Goal: Communication & Community: Ask a question

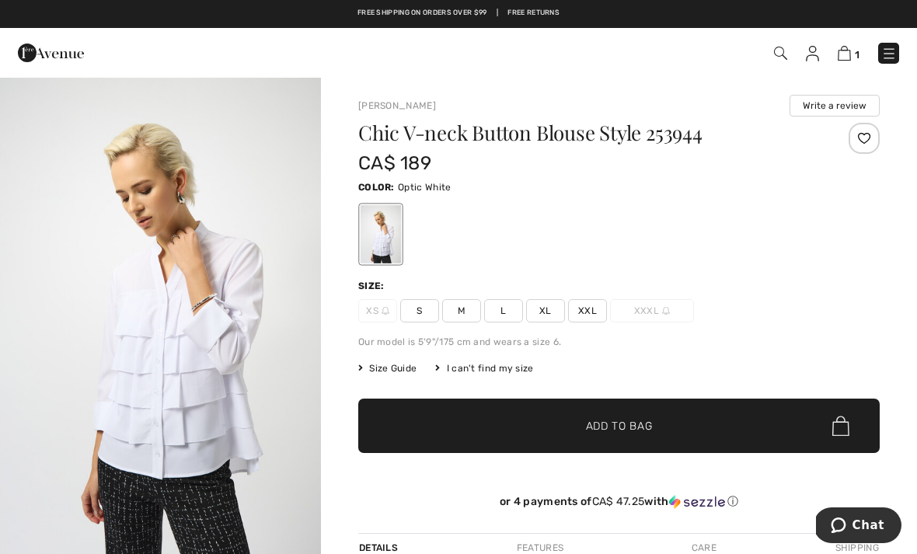
click at [482, 302] on div "XS S M L XL XXL XXXL" at bounding box center [618, 310] width 521 height 23
click at [461, 308] on span "M" at bounding box center [461, 310] width 39 height 23
click at [645, 418] on span "Add to Bag" at bounding box center [619, 426] width 67 height 16
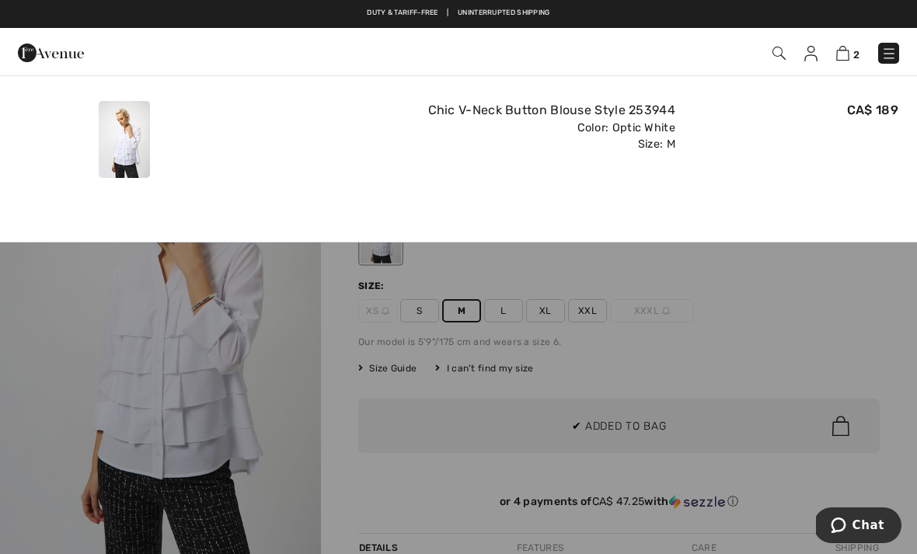
click at [849, 47] on img at bounding box center [842, 53] width 13 height 15
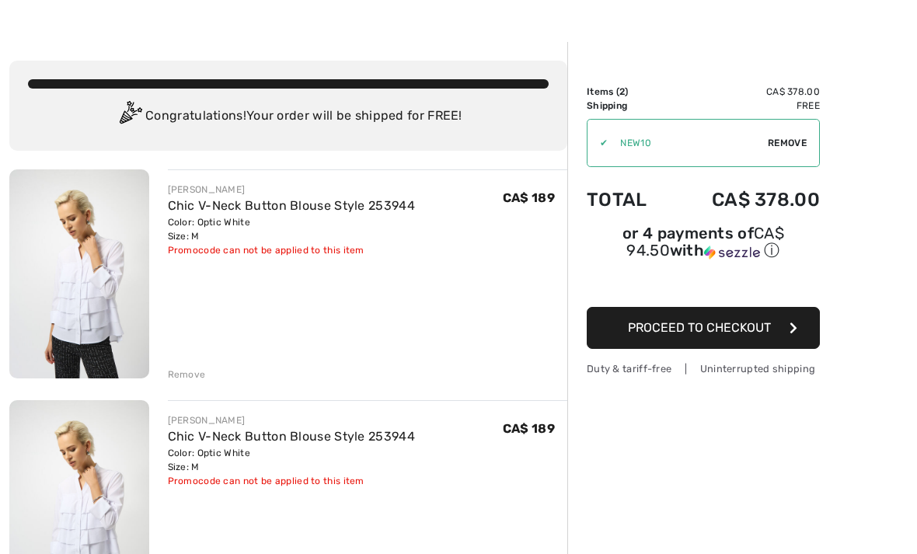
scroll to position [35, 0]
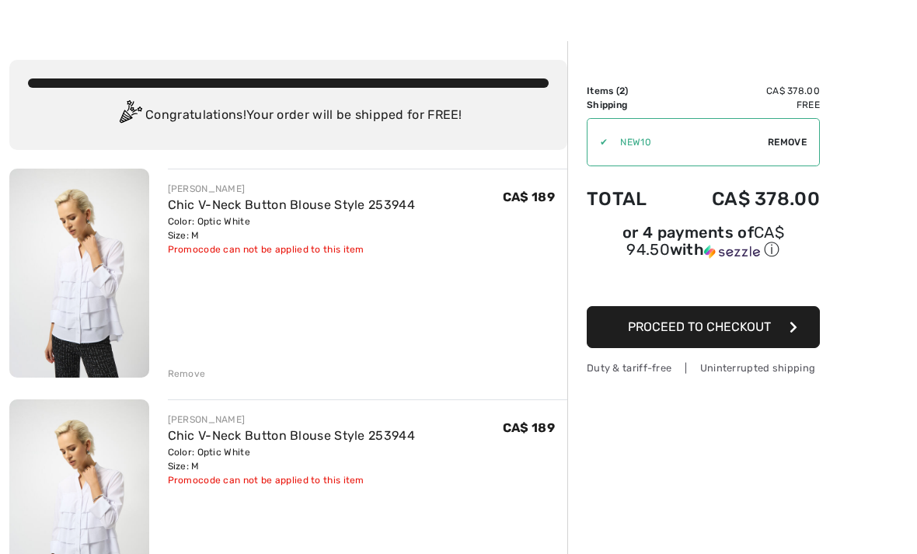
click at [795, 140] on span "Remove" at bounding box center [786, 142] width 39 height 14
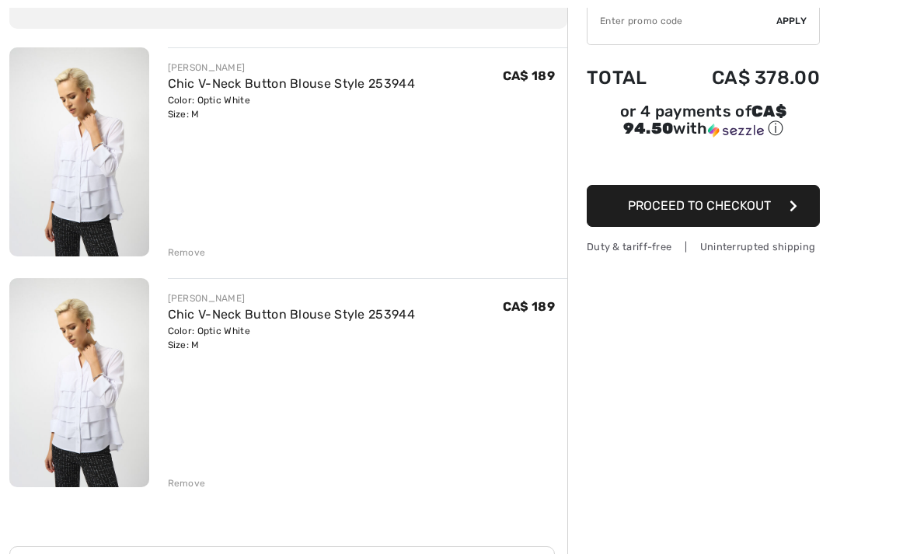
scroll to position [169, 0]
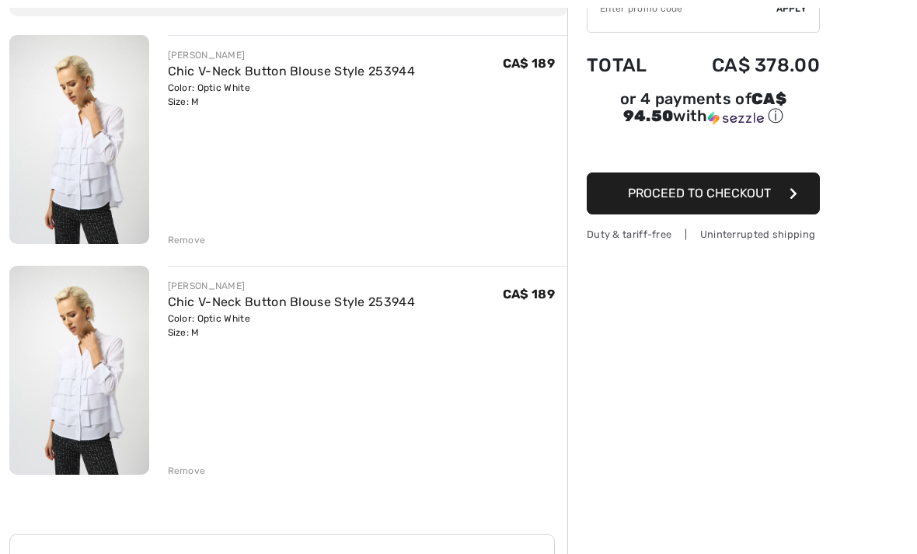
click at [200, 467] on div "Remove" at bounding box center [187, 471] width 38 height 14
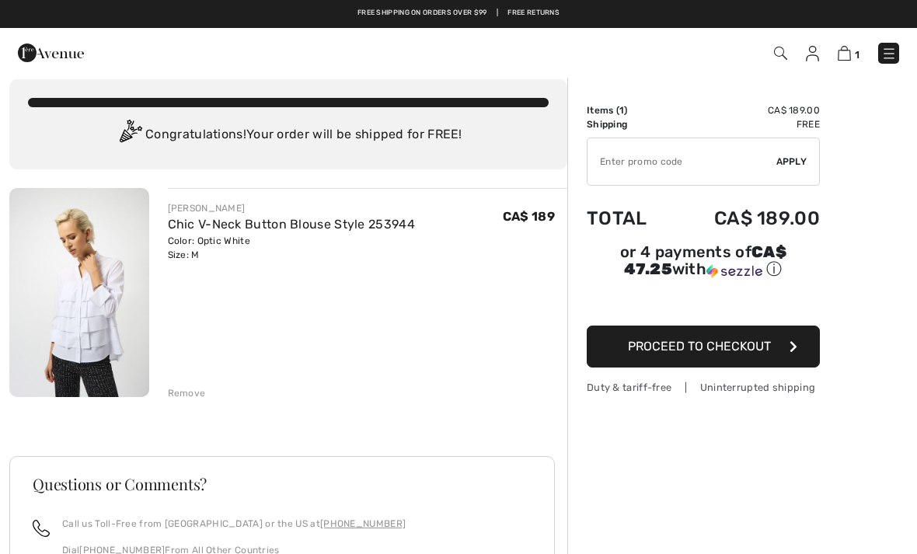
scroll to position [0, 0]
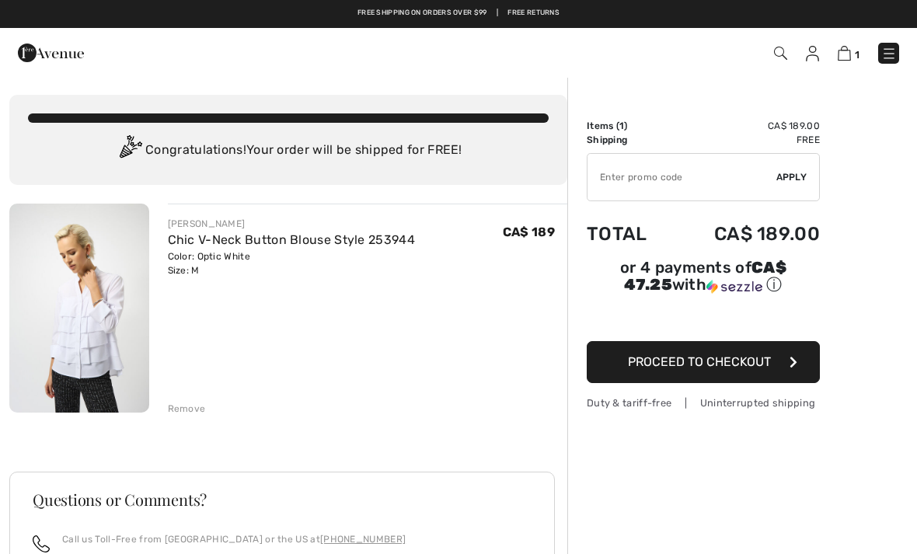
click at [665, 169] on input "TEXT" at bounding box center [681, 177] width 189 height 47
type input "Q"
click at [803, 179] on span "Apply" at bounding box center [791, 177] width 31 height 14
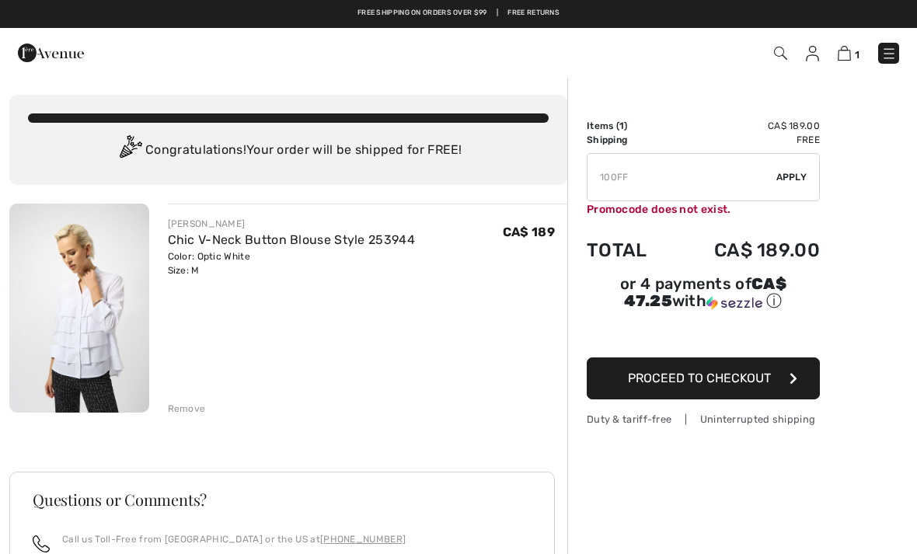
click at [653, 175] on input "TEXT" at bounding box center [681, 177] width 189 height 47
type input "1"
click at [796, 173] on span "Apply" at bounding box center [791, 177] width 31 height 14
click at [656, 172] on input "TEXT" at bounding box center [681, 177] width 189 height 47
click at [798, 176] on span "Apply" at bounding box center [791, 177] width 31 height 14
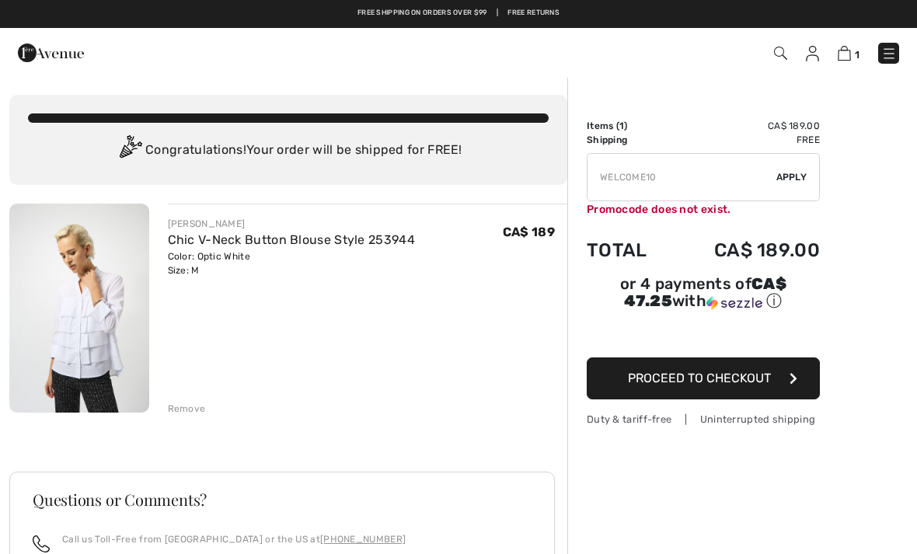
click at [701, 168] on input "TEXT" at bounding box center [681, 177] width 189 height 47
click at [697, 184] on input "TEXT" at bounding box center [681, 177] width 189 height 47
click at [805, 175] on span "Apply" at bounding box center [791, 177] width 31 height 14
click at [680, 172] on input "TEXT" at bounding box center [681, 177] width 189 height 47
type input "WELC0ME10"
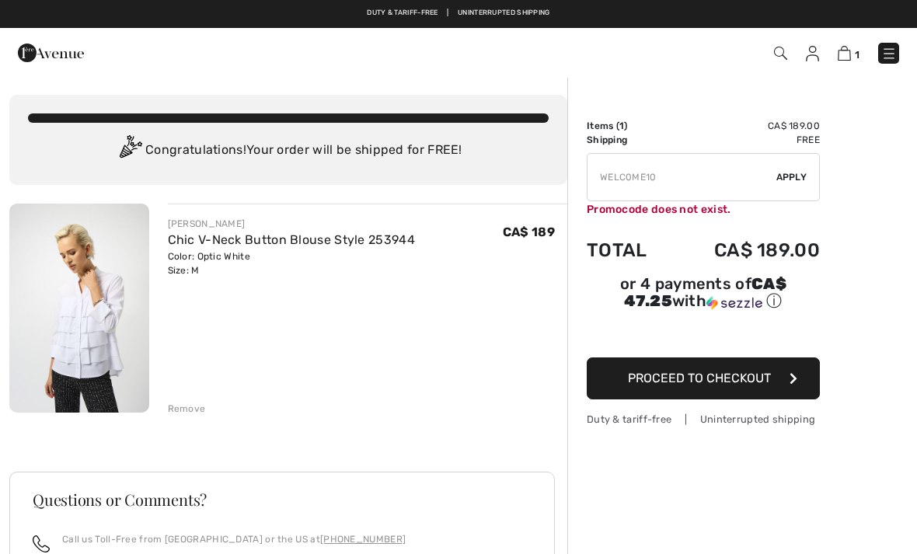
click at [805, 190] on div "✔ Apply Remove" at bounding box center [702, 177] width 233 height 48
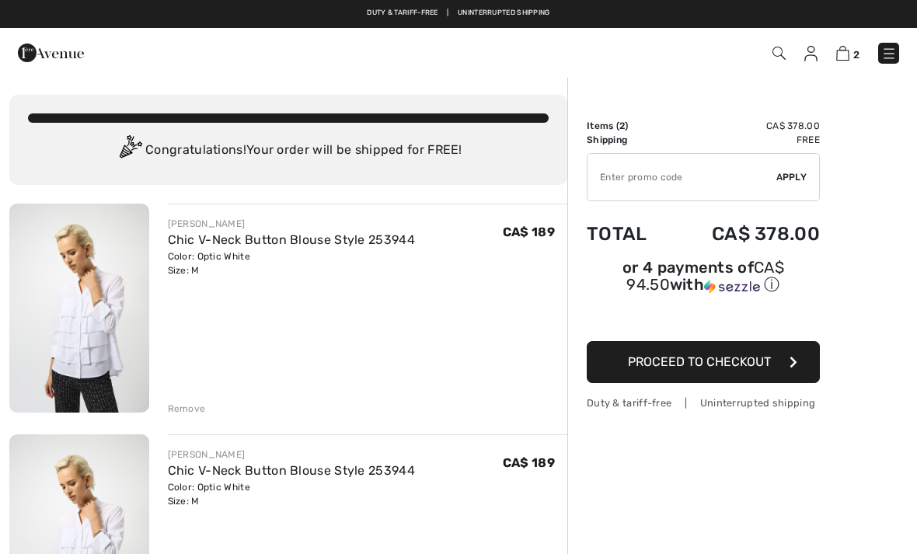
click at [199, 409] on div "Remove" at bounding box center [187, 409] width 38 height 14
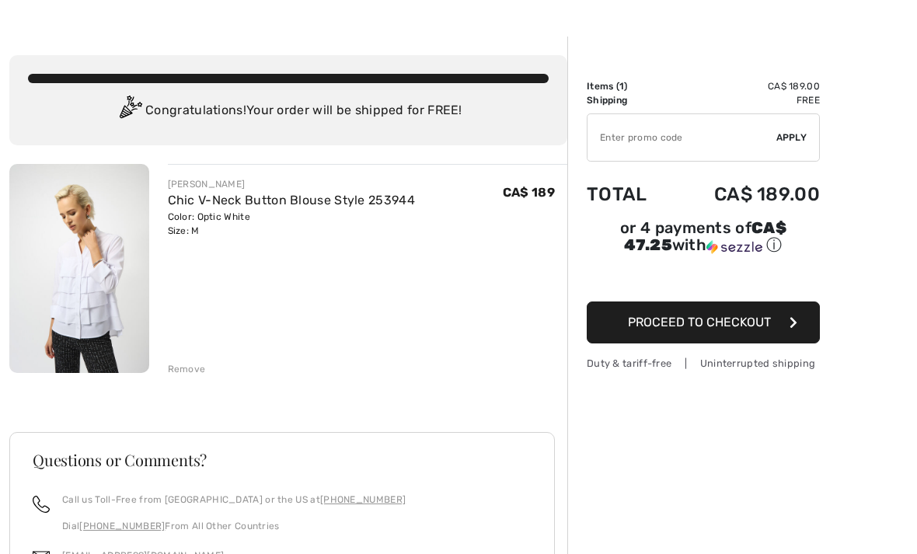
scroll to position [40, 0]
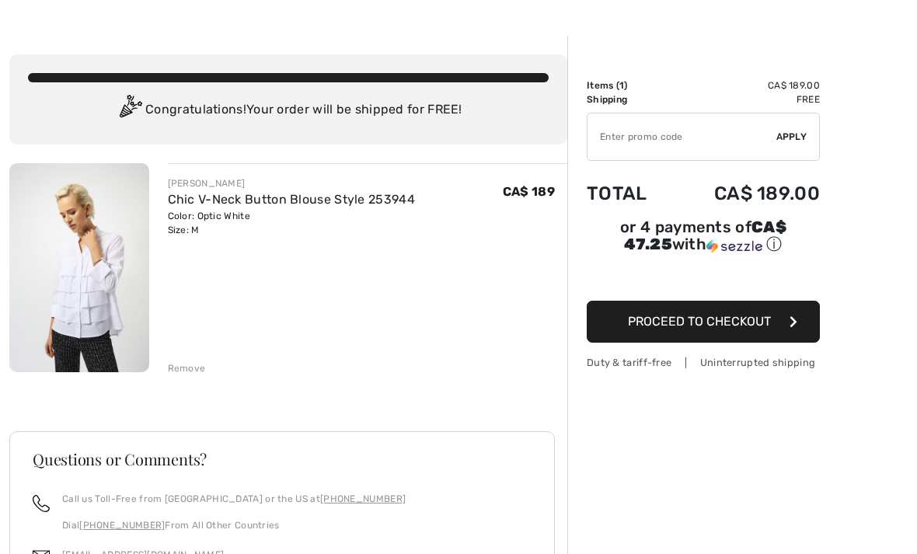
click at [695, 324] on span "Proceed to Checkout" at bounding box center [699, 321] width 143 height 15
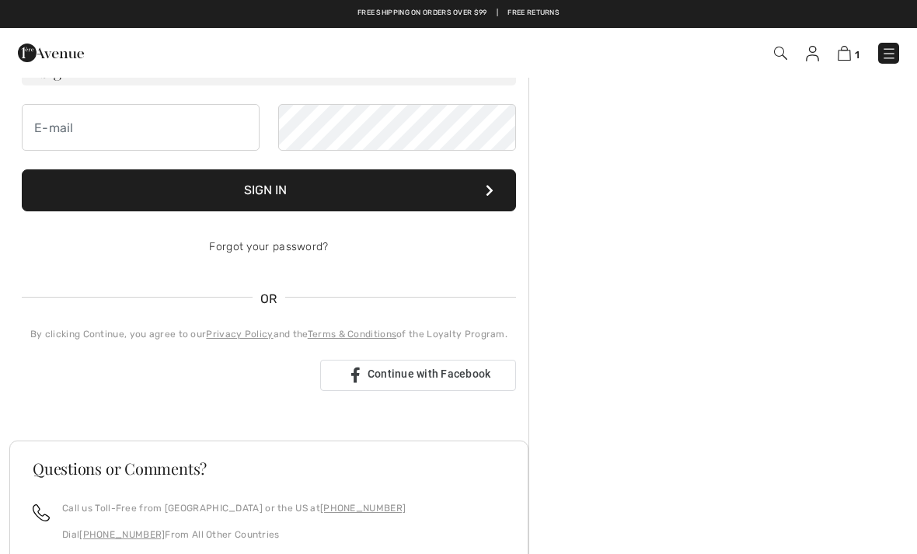
scroll to position [165, 0]
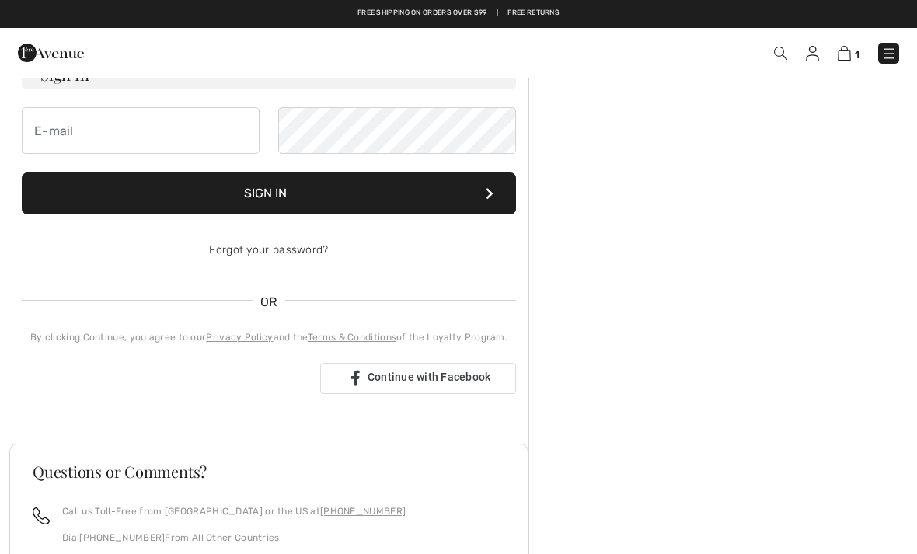
click at [36, 50] on img at bounding box center [51, 52] width 66 height 31
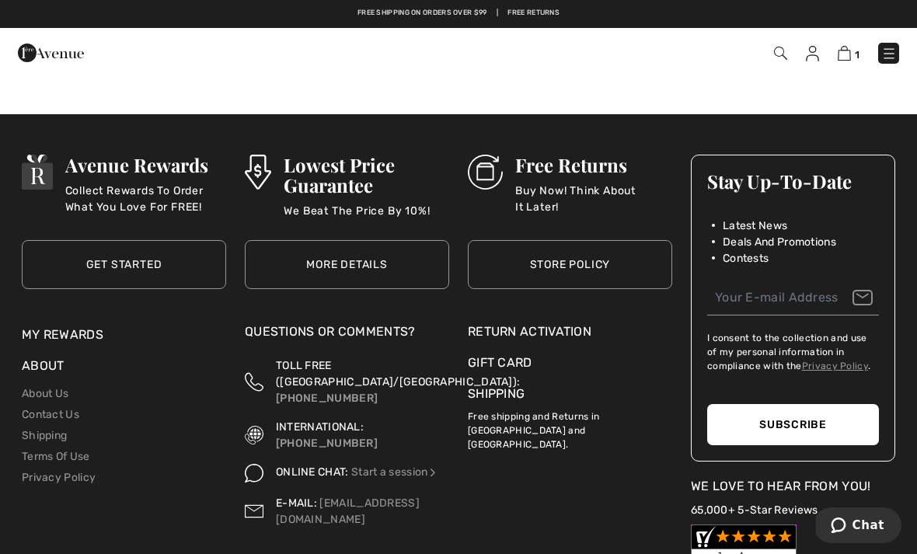
scroll to position [5793, 0]
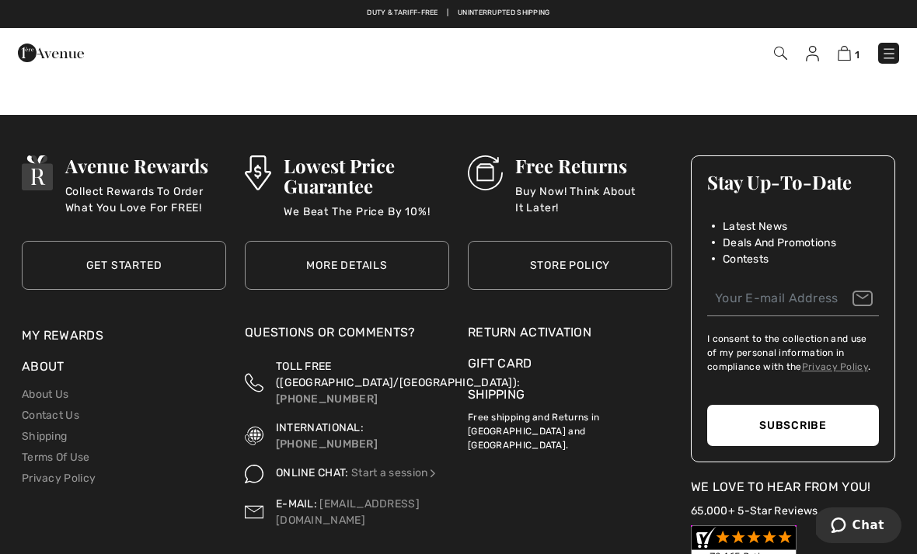
click at [850, 60] on img at bounding box center [843, 53] width 13 height 15
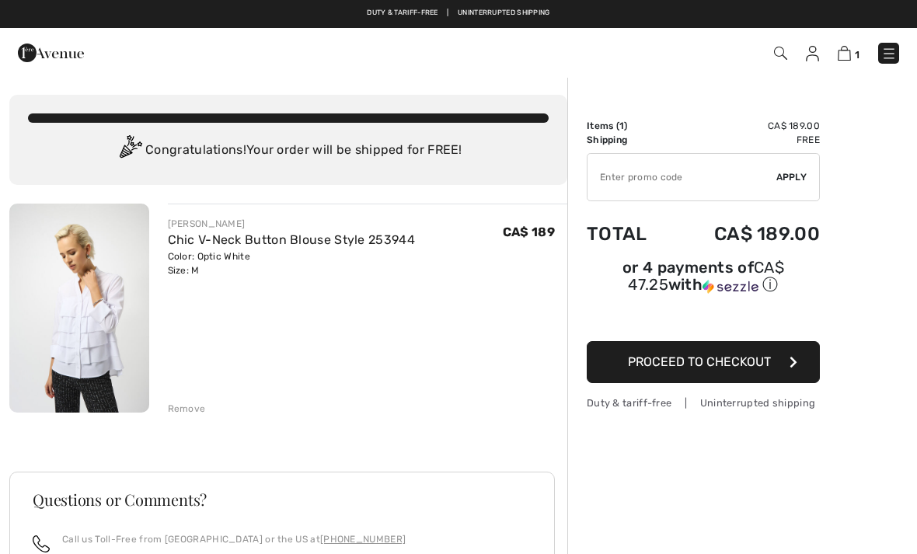
click at [723, 369] on span "Proceed to Checkout" at bounding box center [699, 361] width 143 height 15
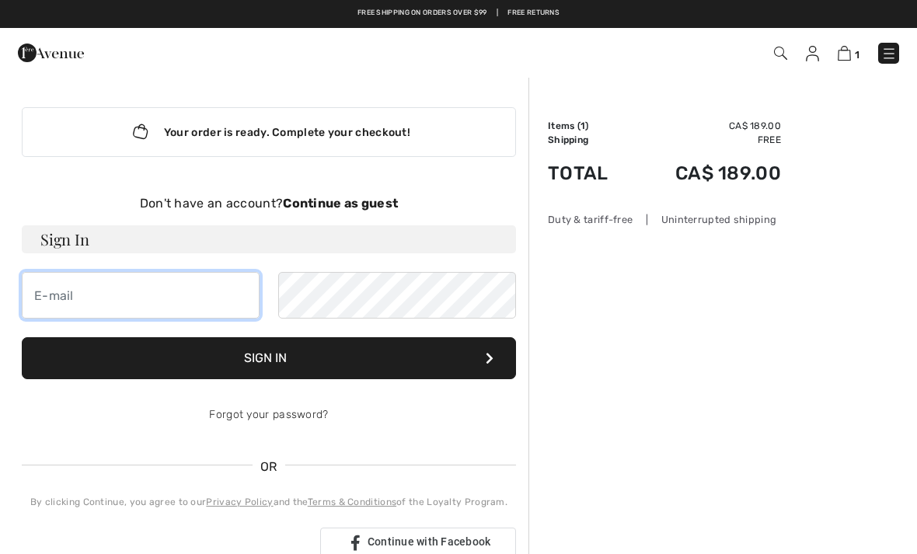
click at [200, 296] on input "email" at bounding box center [141, 295] width 238 height 47
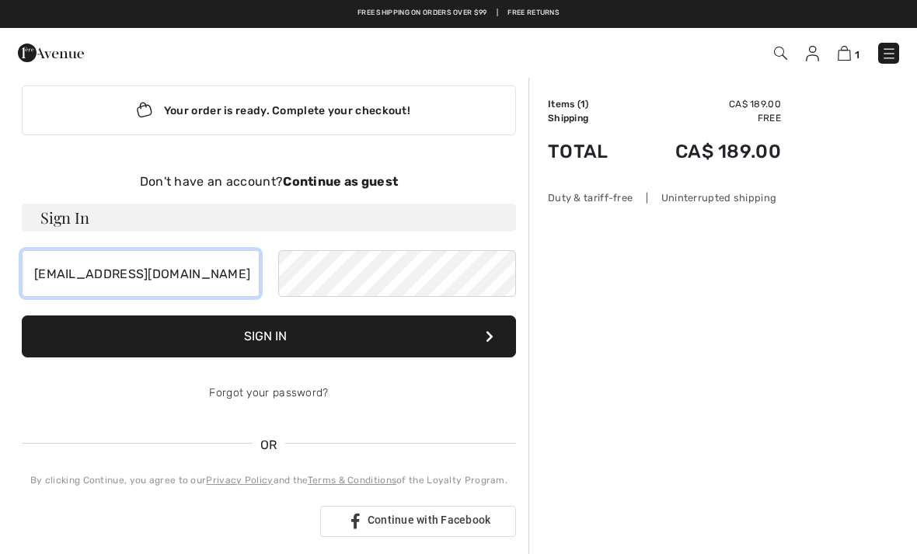
scroll to position [21, 0]
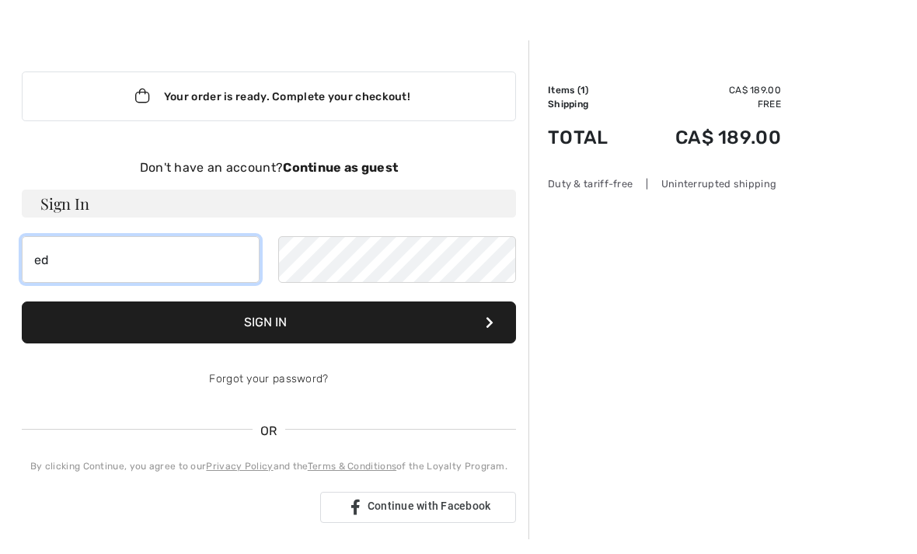
type input "e"
click at [144, 204] on h3 "Sign In" at bounding box center [269, 218] width 494 height 28
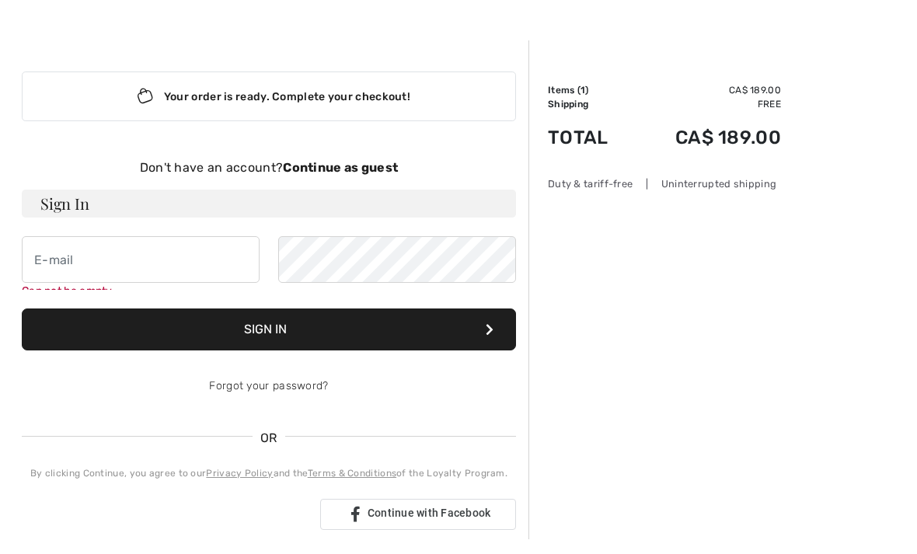
scroll to position [37, 0]
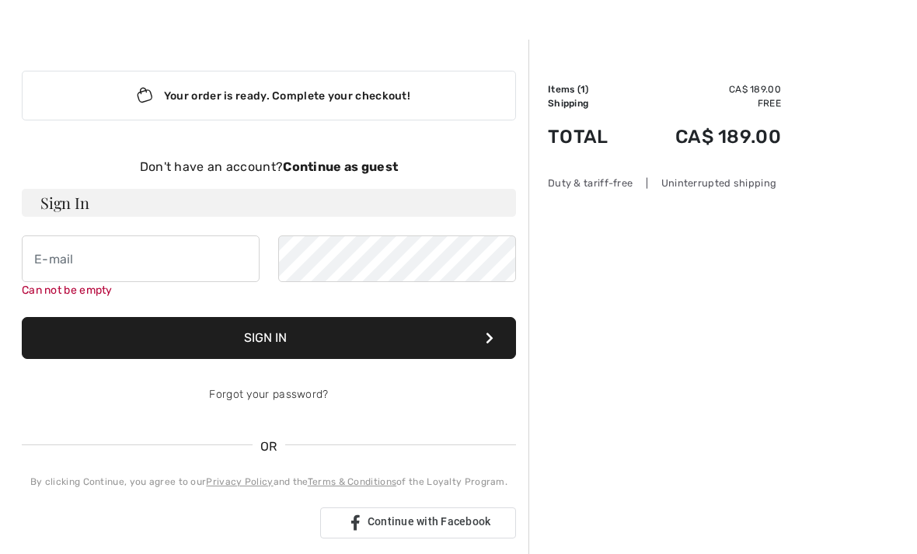
click at [91, 202] on h3 "Sign In" at bounding box center [269, 203] width 494 height 28
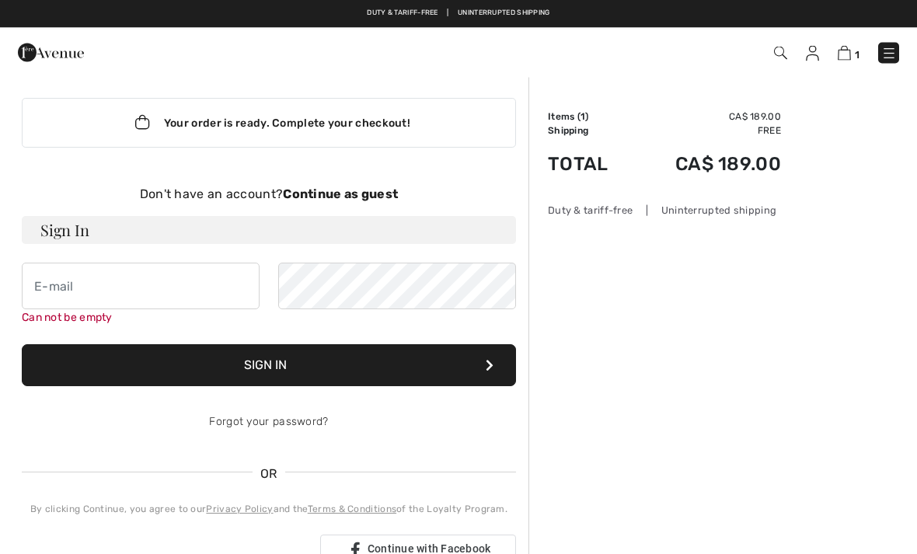
scroll to position [0, 0]
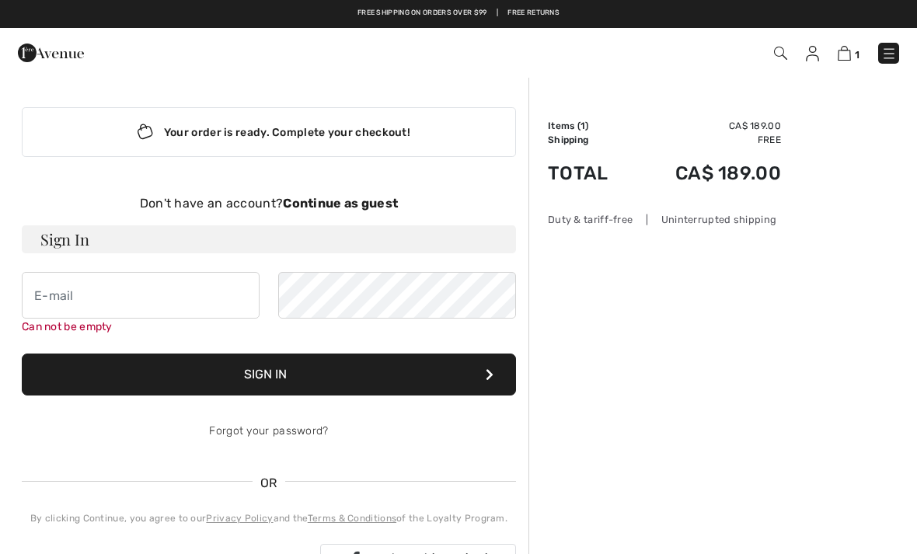
click at [819, 54] on img at bounding box center [812, 54] width 13 height 16
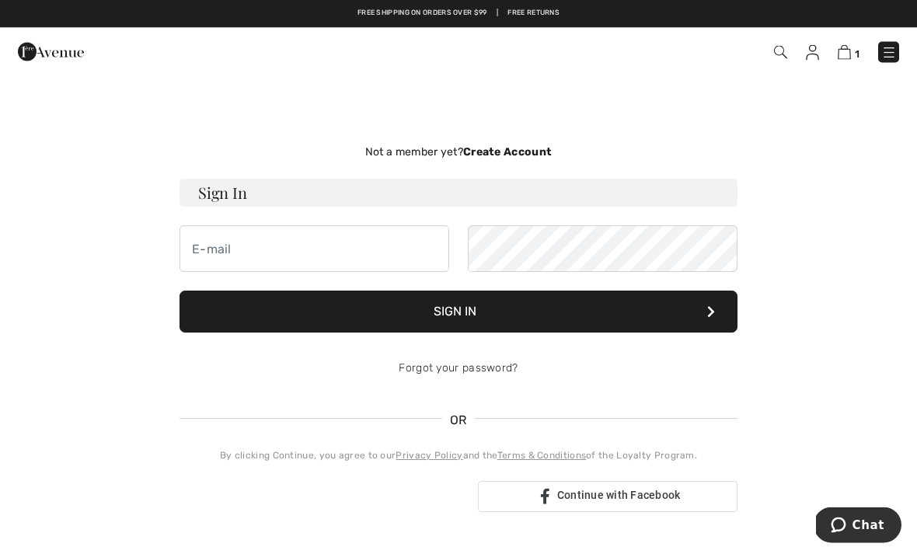
scroll to position [1, 0]
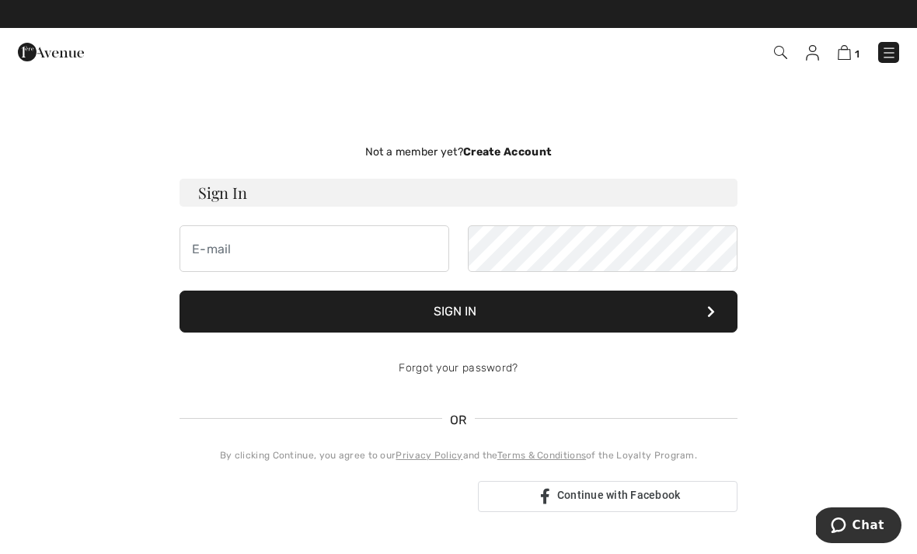
click at [521, 148] on strong "Create Account" at bounding box center [507, 151] width 89 height 13
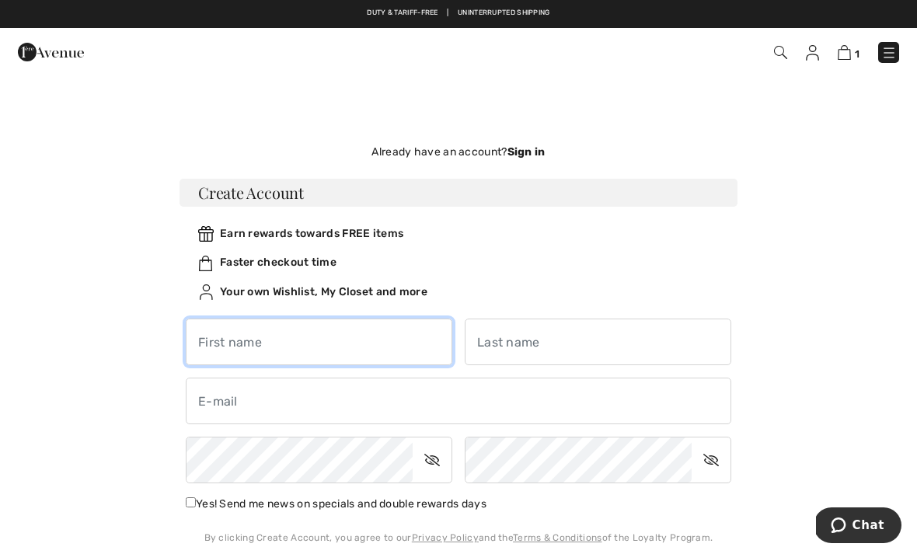
click at [346, 343] on input "text" at bounding box center [319, 341] width 266 height 47
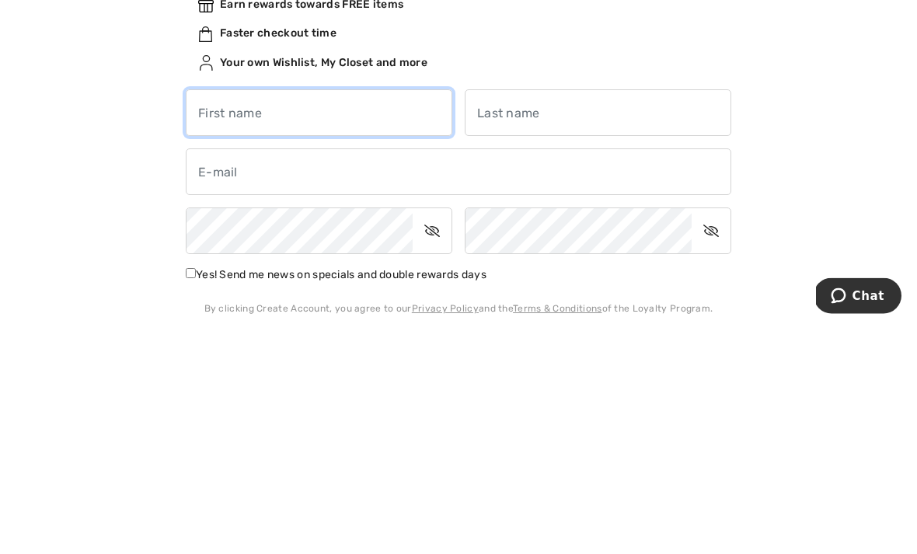
type input "Denise"
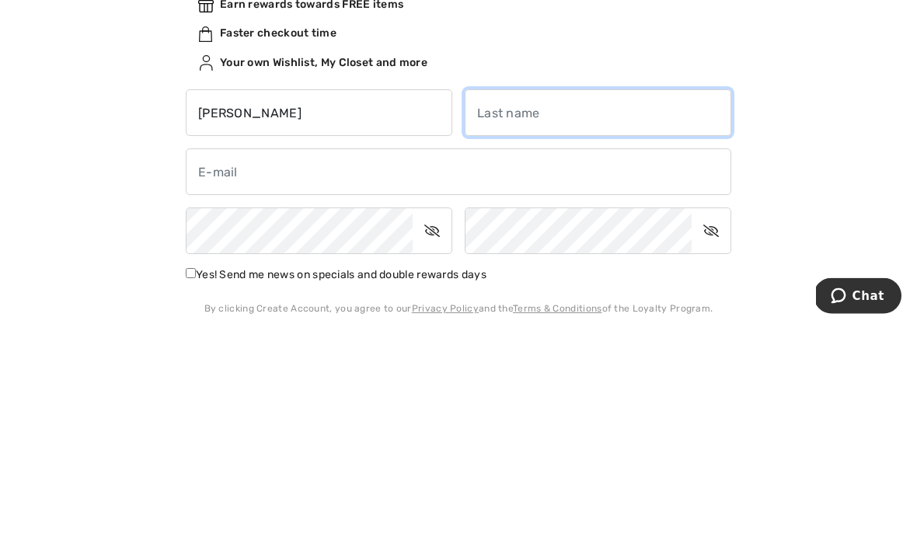
type input "Blouin"
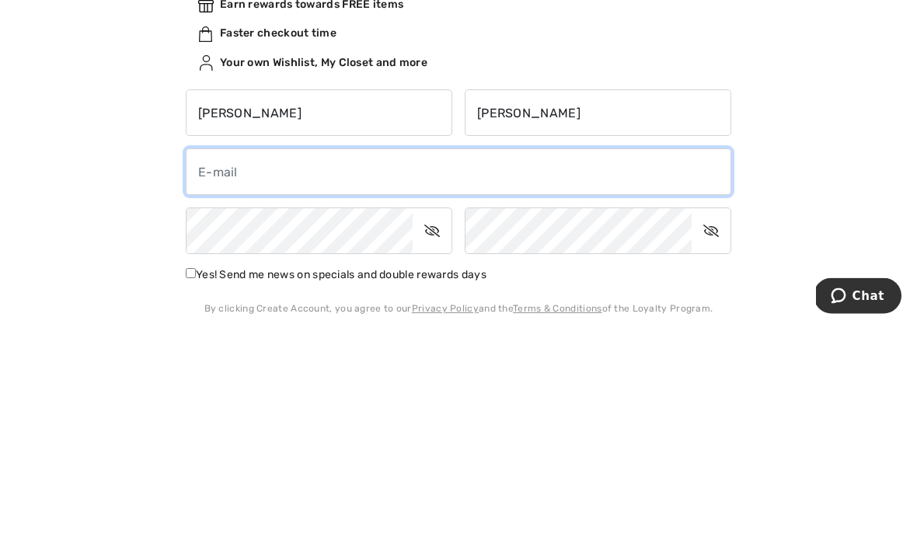
type input "edel.elby@hotmail.com"
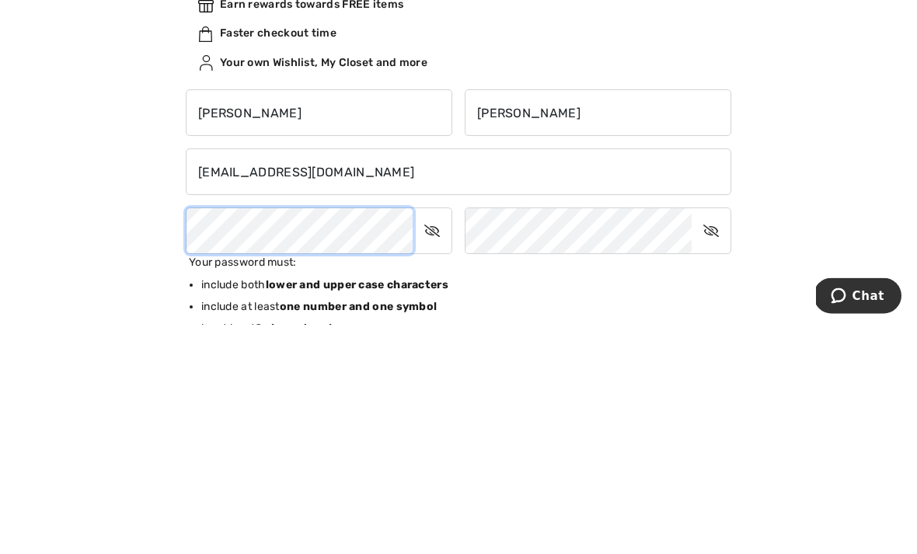
scroll to position [230, 0]
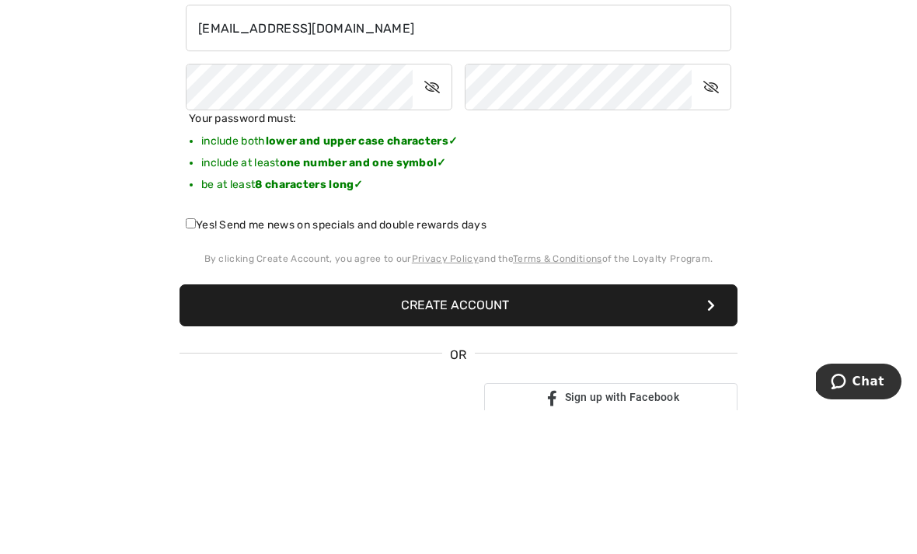
click at [199, 360] on label "Yes! Send me news on specials and double rewards days" at bounding box center [336, 368] width 301 height 16
click at [196, 362] on input "Yes! Send me news on specials and double rewards days" at bounding box center [191, 367] width 10 height 10
checkbox input "true"
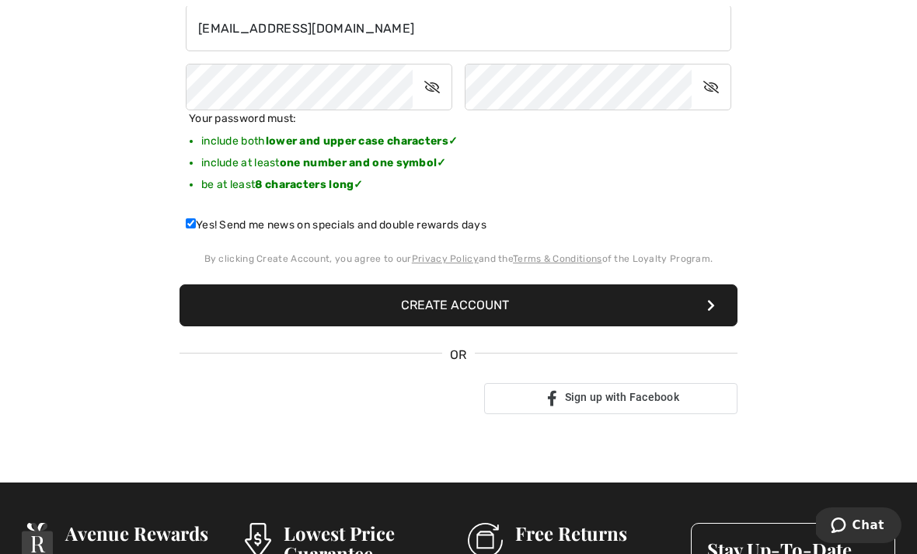
click at [517, 308] on button "Create Account" at bounding box center [458, 305] width 558 height 42
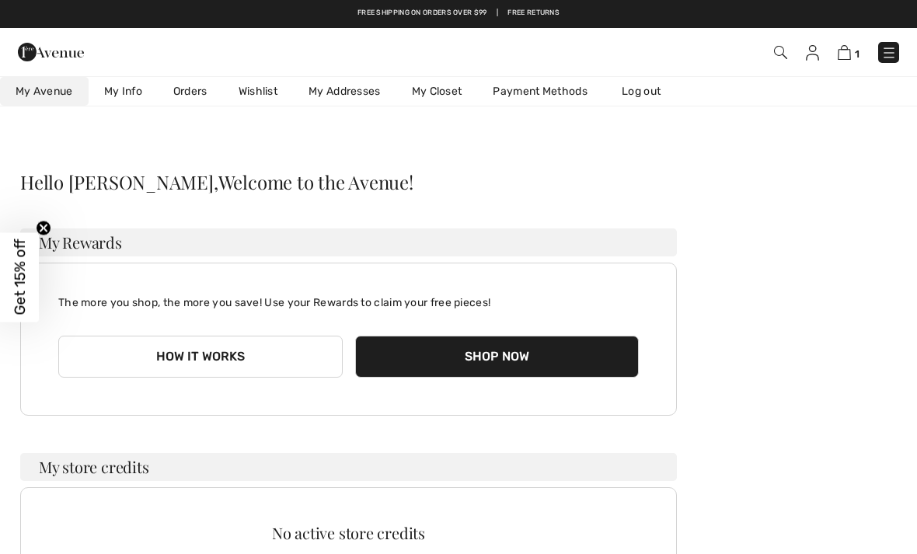
click at [534, 362] on button "Shop Now" at bounding box center [497, 357] width 284 height 42
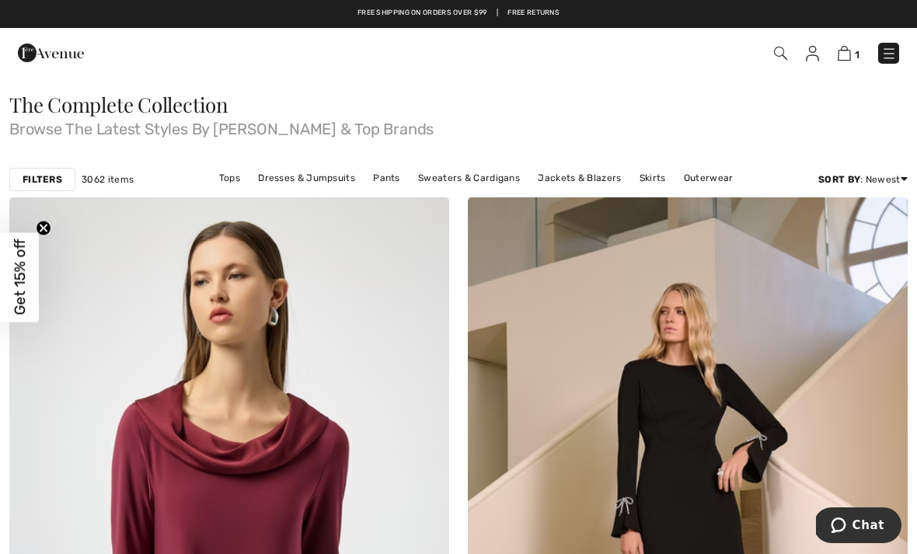
click at [26, 291] on span "Get 15% off" at bounding box center [20, 277] width 18 height 76
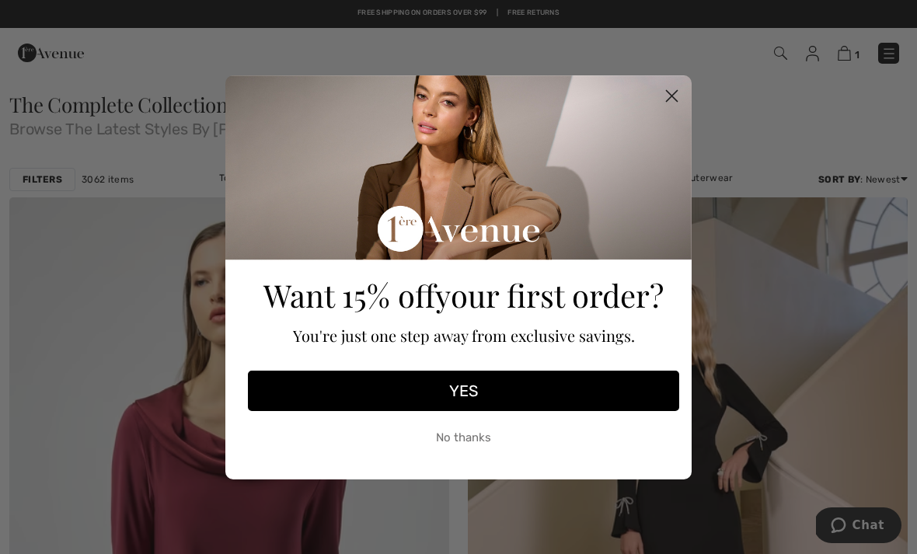
click at [523, 399] on button "YES" at bounding box center [463, 391] width 431 height 40
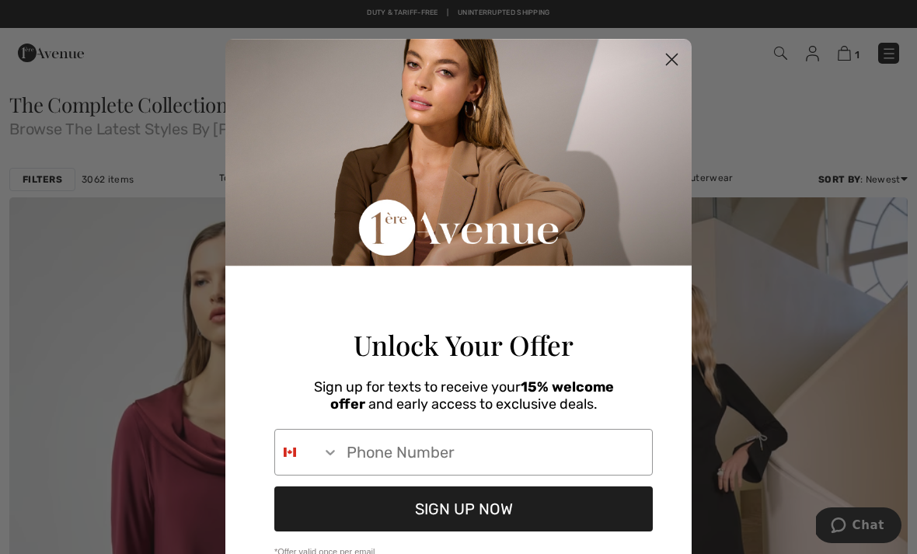
click at [433, 460] on input "Phone Number" at bounding box center [495, 452] width 313 height 45
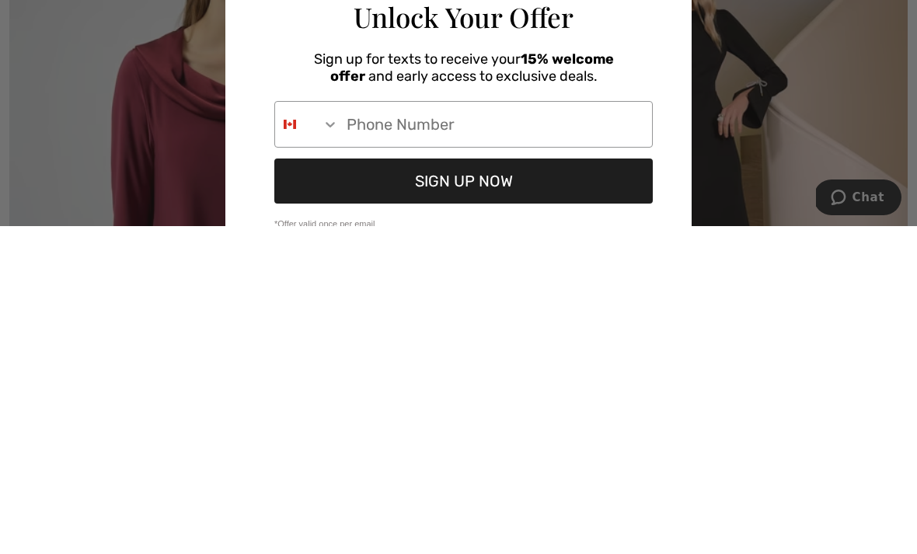
type input "418-562-5024"
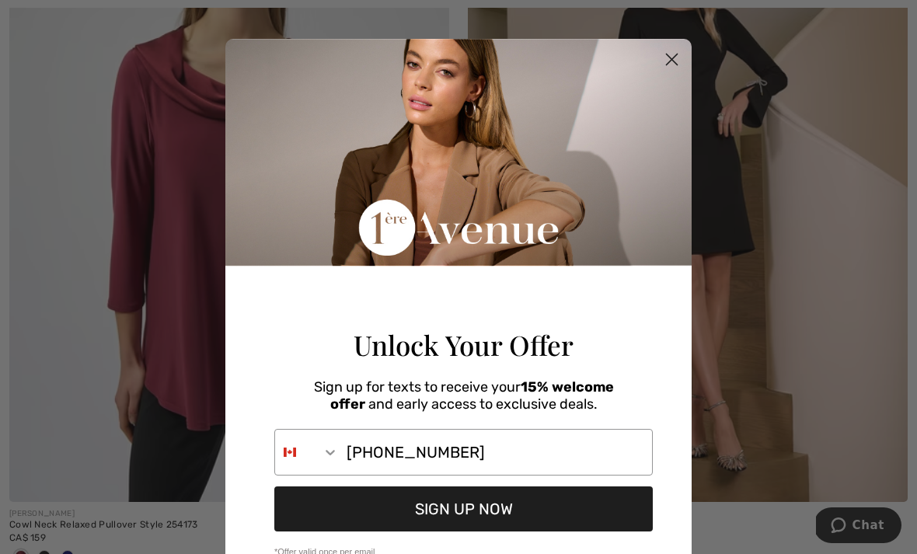
click at [506, 528] on button "SIGN UP NOW" at bounding box center [463, 508] width 378 height 45
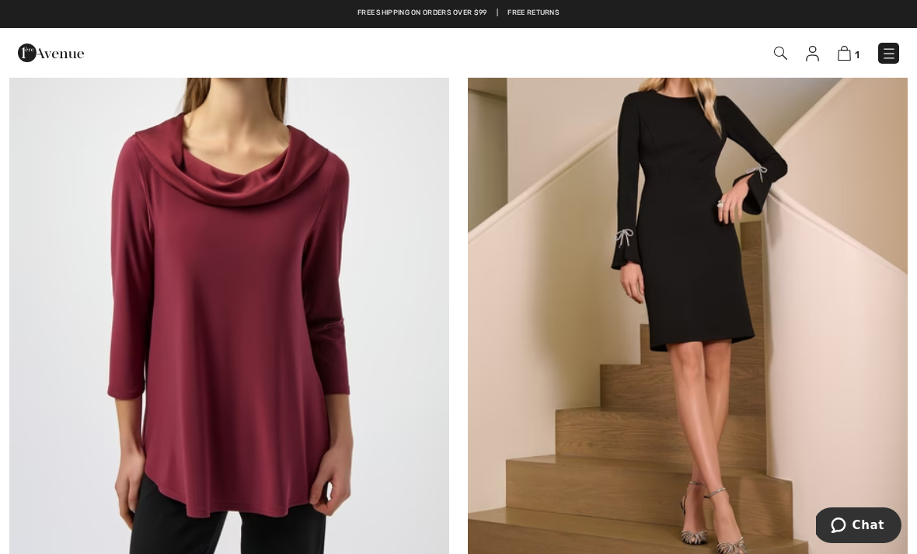
scroll to position [0, 0]
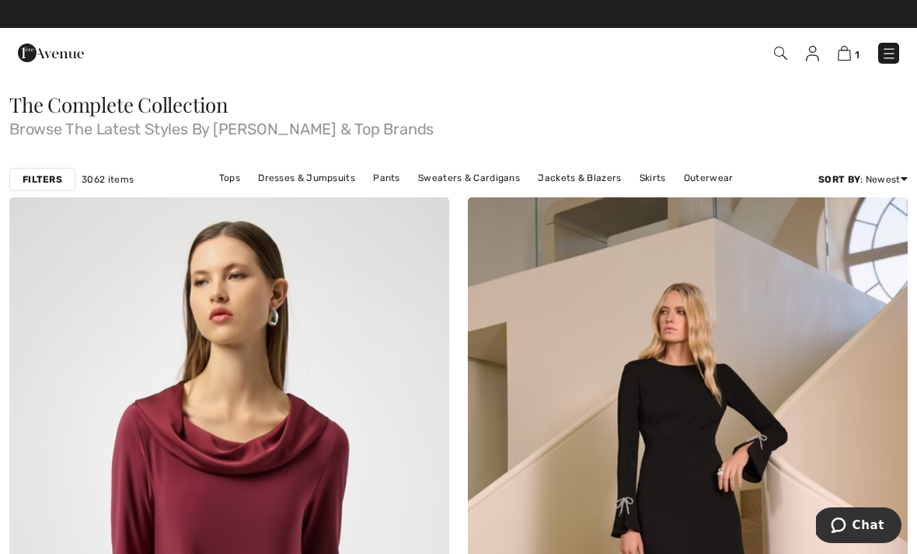
click at [851, 50] on img at bounding box center [843, 53] width 13 height 15
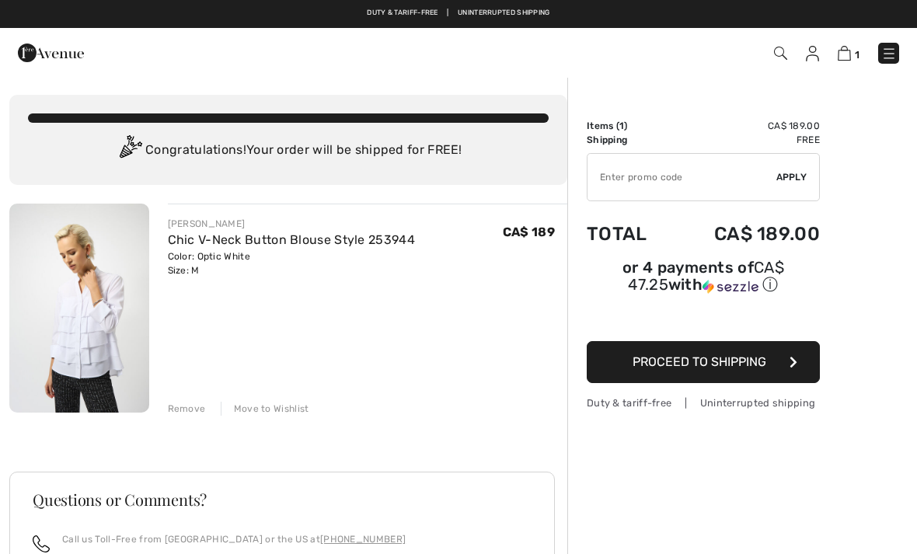
click at [653, 175] on input "TEXT" at bounding box center [681, 177] width 189 height 47
click at [793, 178] on span "Apply" at bounding box center [791, 177] width 31 height 14
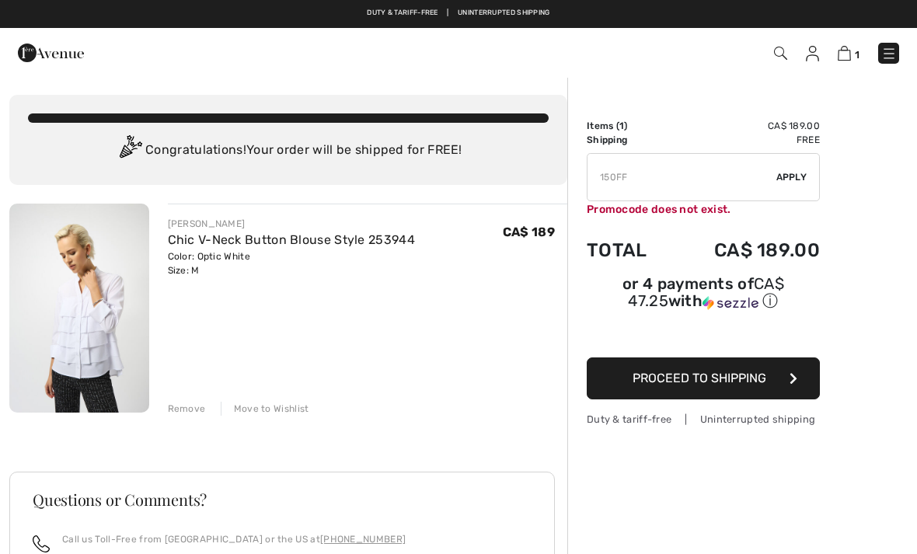
click at [646, 177] on input "TEXT" at bounding box center [681, 177] width 189 height 47
type input "1"
click at [795, 172] on span "Apply" at bounding box center [791, 177] width 31 height 14
type input "WELC0ME15"
click at [393, 169] on div "You are only CA$ 0.00 away from FREE SHIPPING! Continue Shopping > Congratulati…" at bounding box center [288, 140] width 558 height 90
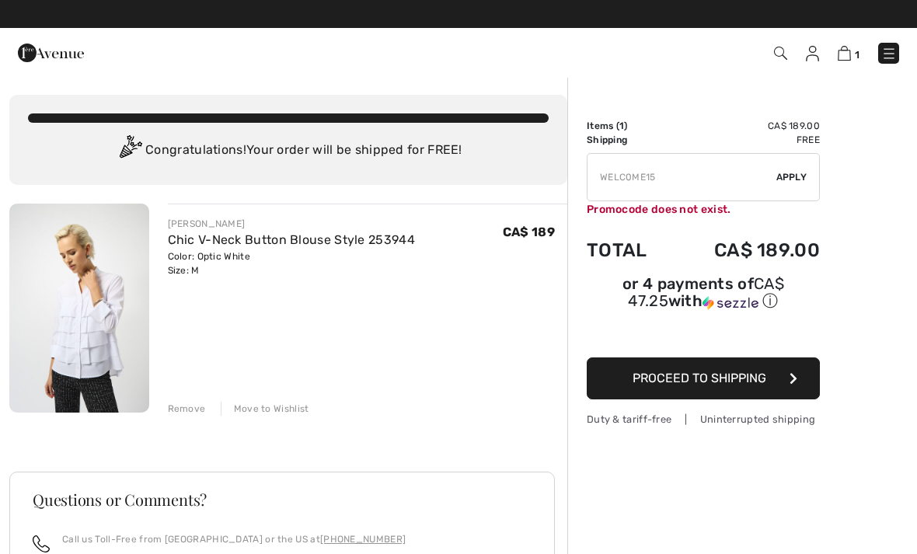
click at [348, 145] on div "Congratulations! Your order will be shipped for FREE!" at bounding box center [288, 150] width 520 height 31
click at [892, 57] on img at bounding box center [889, 54] width 16 height 16
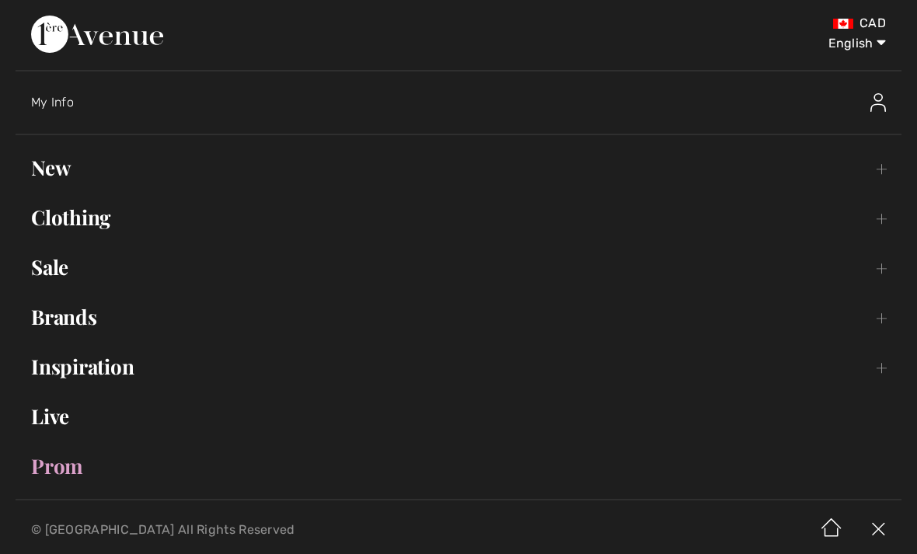
click at [874, 50] on select "English Français" at bounding box center [845, 40] width 81 height 47
select select "https://www.1ereavenue.com/fr/cart/"
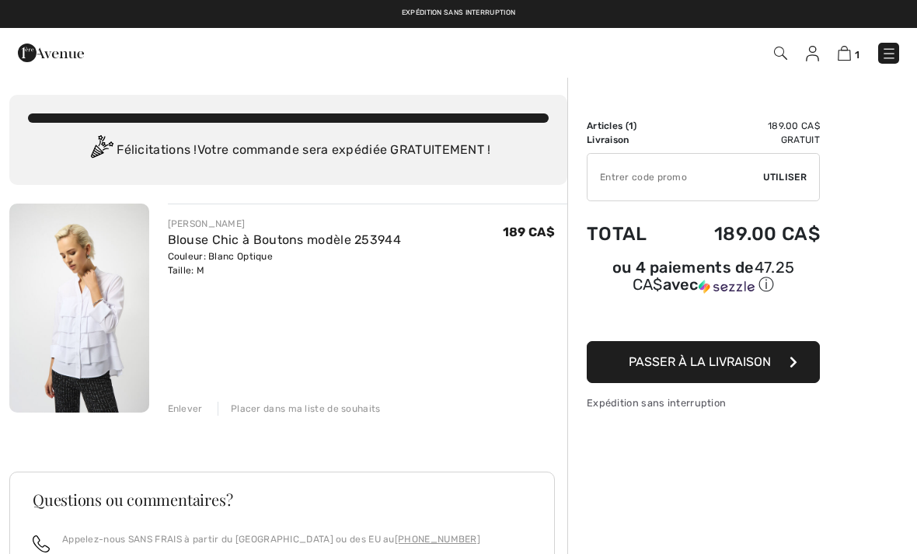
click at [817, 55] on img at bounding box center [812, 54] width 13 height 16
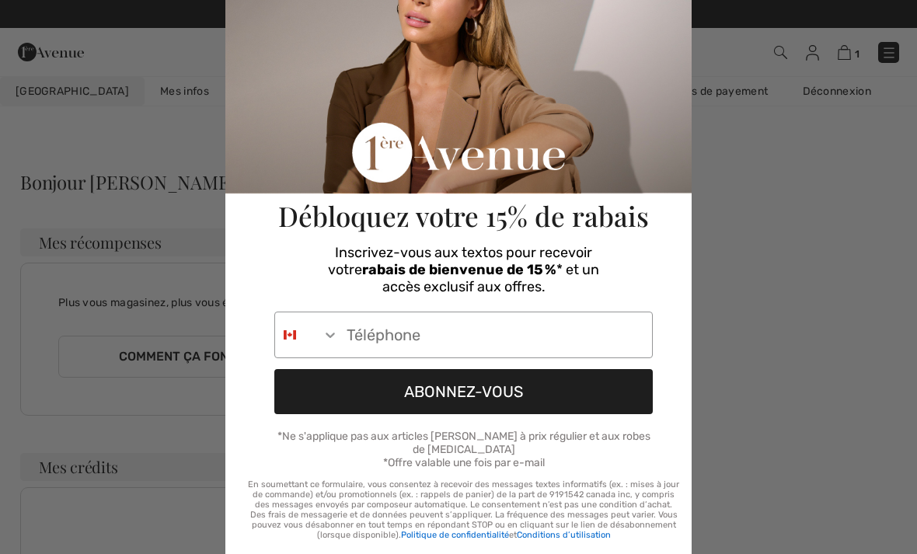
scroll to position [89, 0]
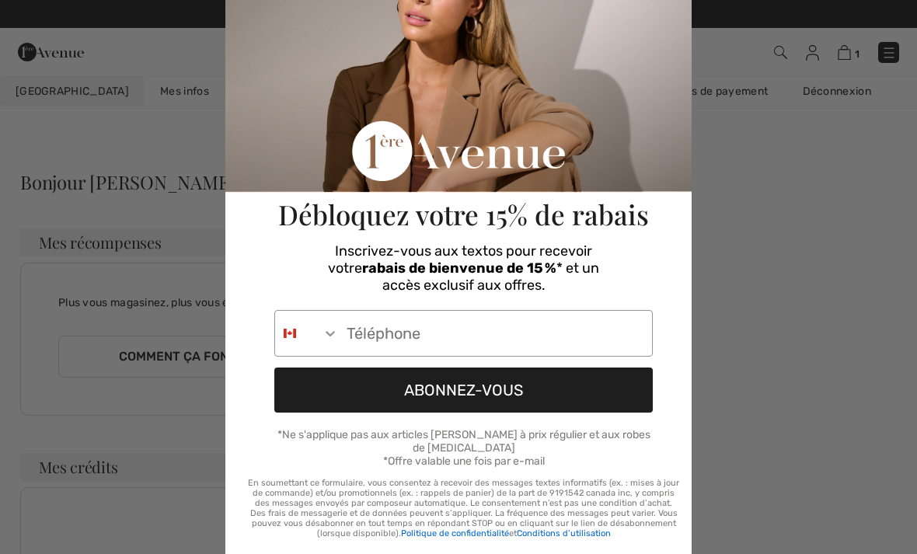
click at [409, 331] on input "Phone Number" at bounding box center [495, 333] width 313 height 45
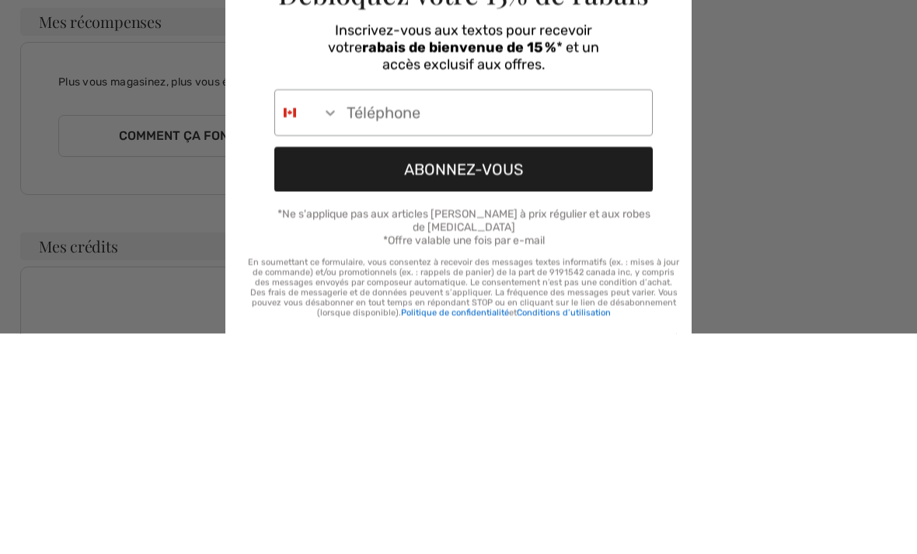
type input "418-562-5024"
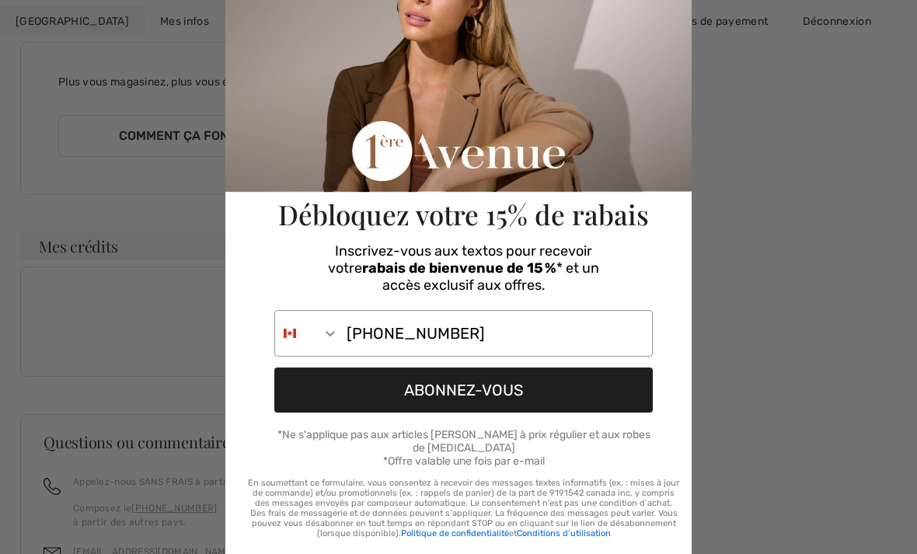
click at [486, 388] on button "ABONNEZ-VOUS" at bounding box center [463, 389] width 378 height 45
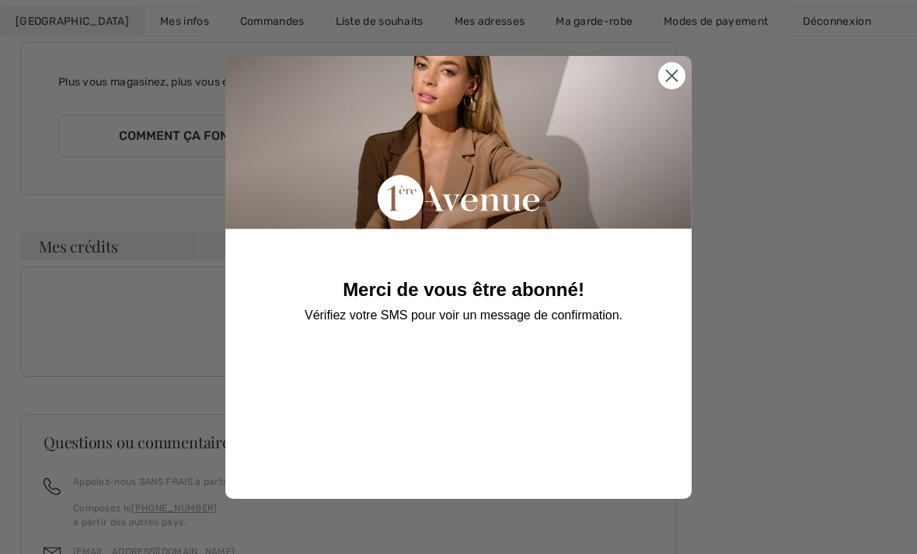
click at [675, 85] on circle "Close dialog" at bounding box center [672, 75] width 26 height 26
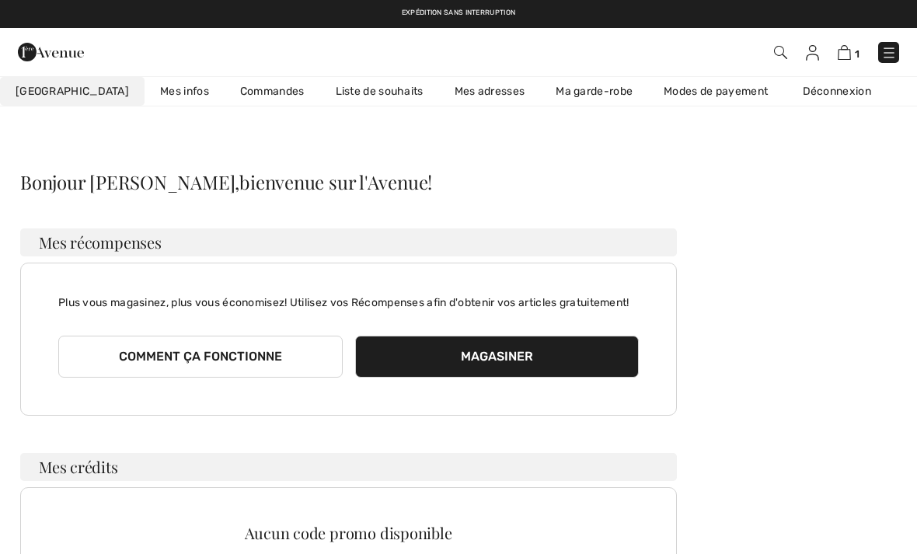
click at [818, 60] on img at bounding box center [812, 53] width 13 height 16
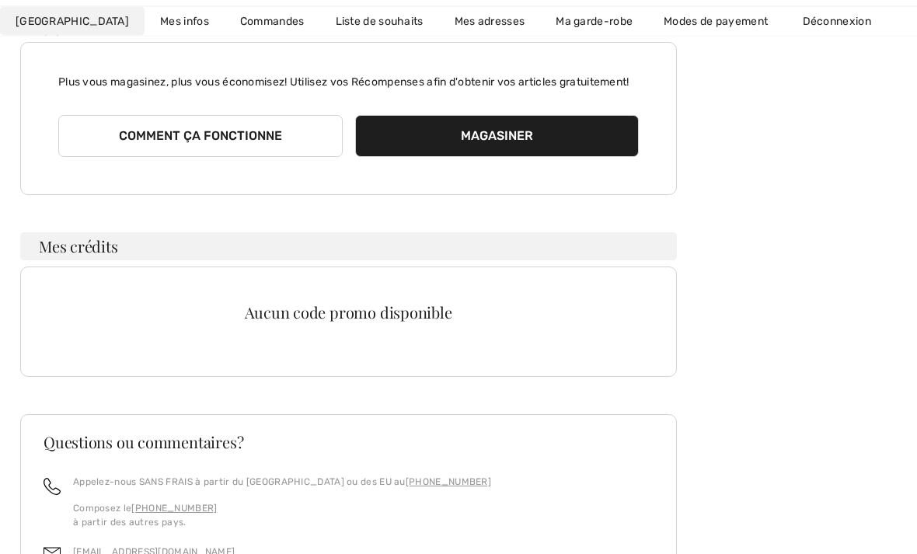
scroll to position [221, 0]
click at [447, 309] on div "Aucun code promo disponible" at bounding box center [348, 321] width 656 height 110
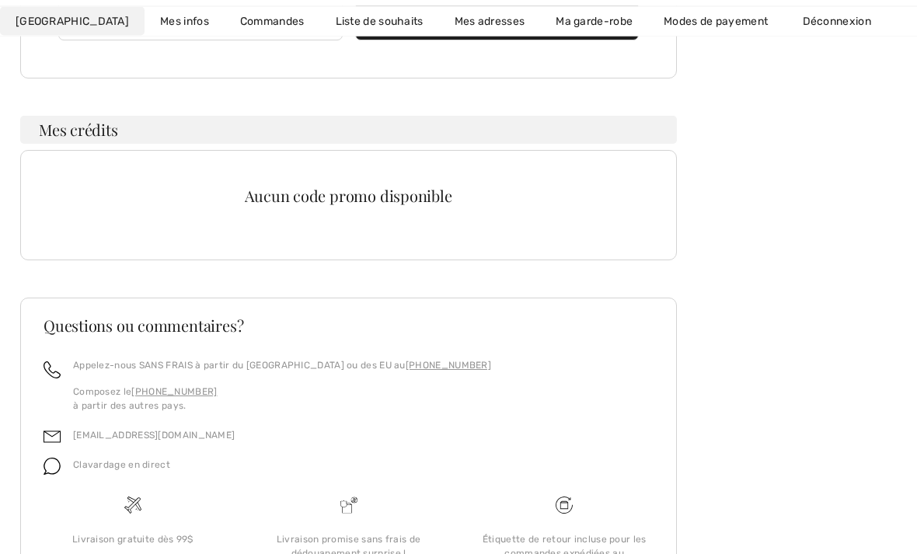
scroll to position [402, 0]
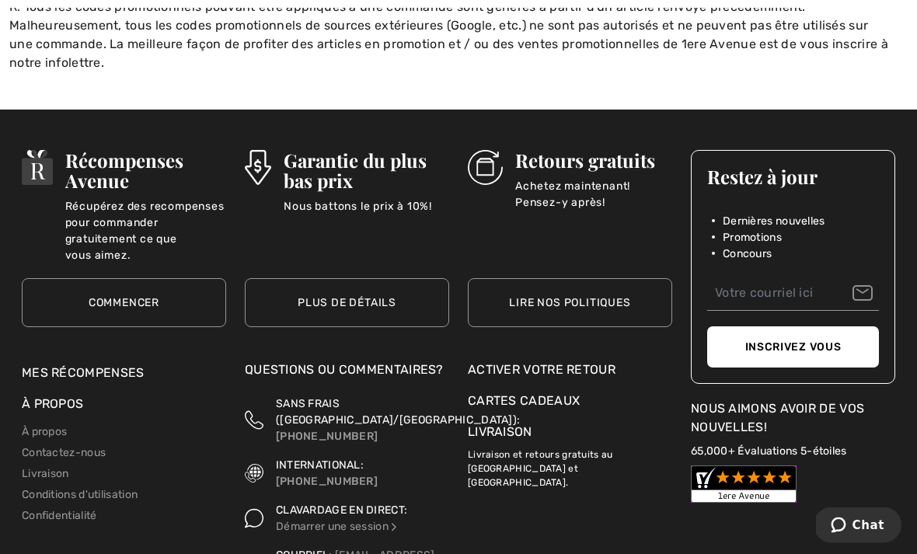
scroll to position [1262, 0]
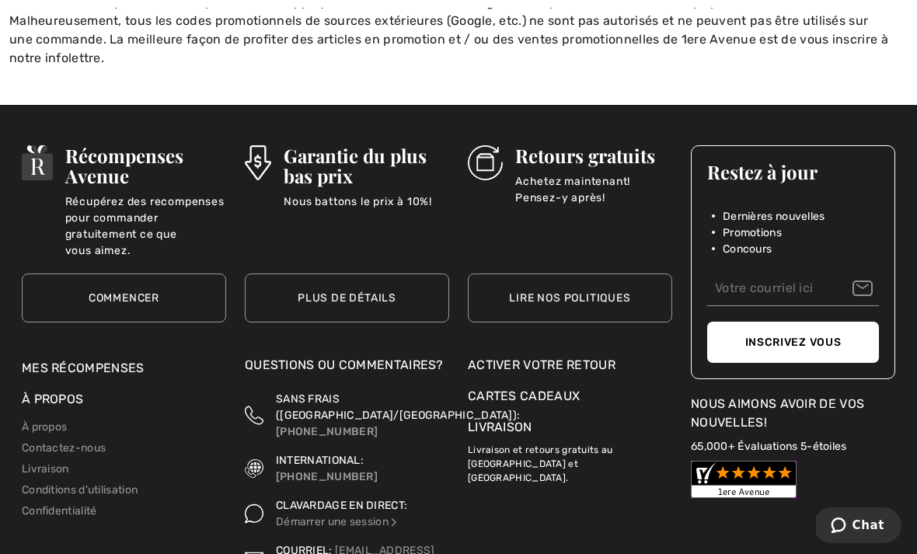
click at [786, 332] on button "Inscrivez vous" at bounding box center [793, 342] width 172 height 41
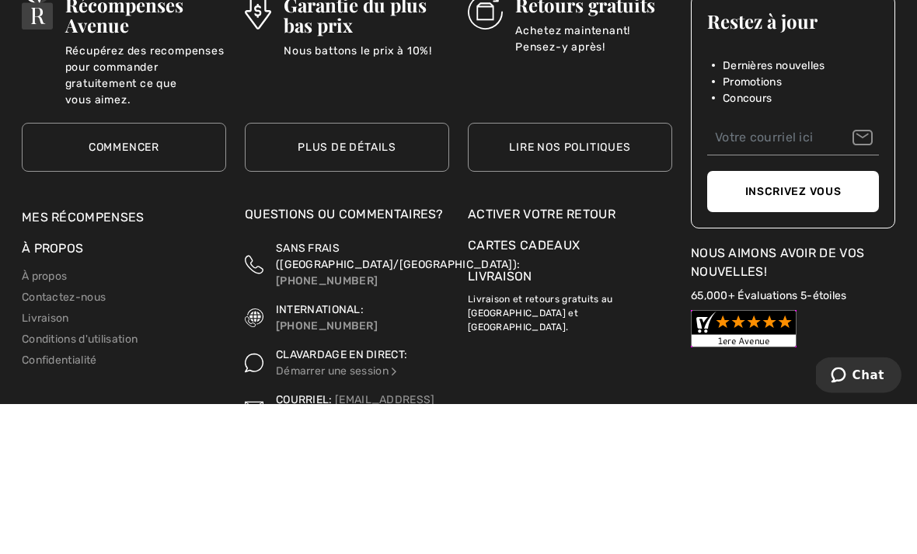
type input "[EMAIL_ADDRESS][DOMAIN_NAME]"
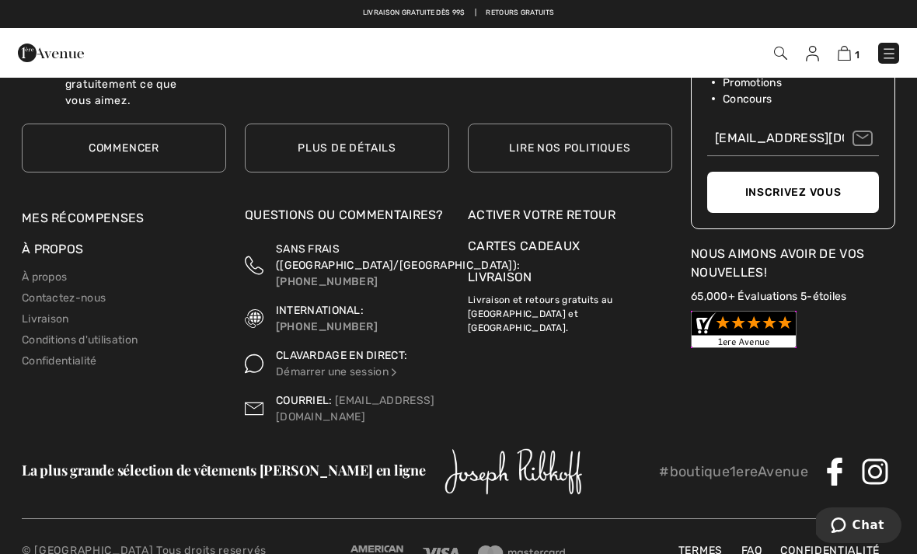
click at [806, 205] on button "Inscrivez vous" at bounding box center [793, 192] width 172 height 41
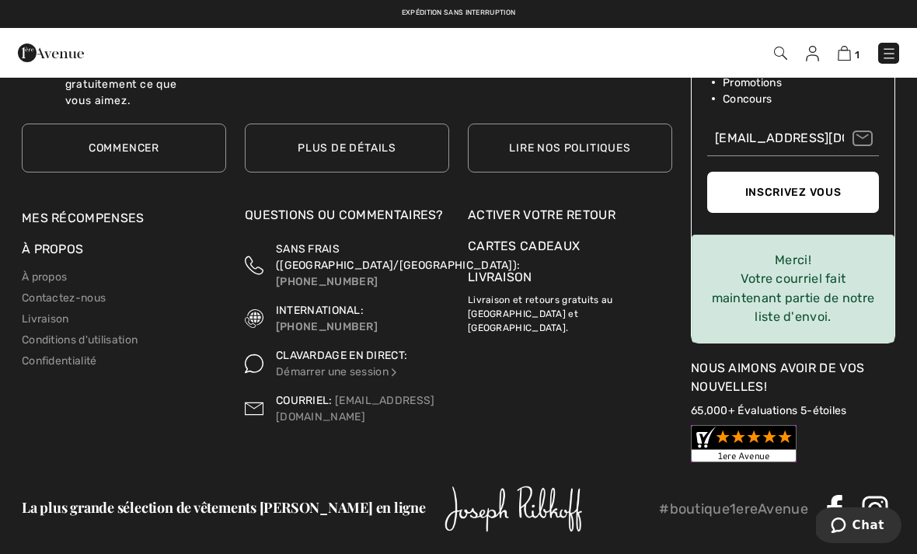
click at [811, 293] on div "Merci! Votre courriel fait maintenant partie de notre liste d'envoi." at bounding box center [792, 289] width 203 height 108
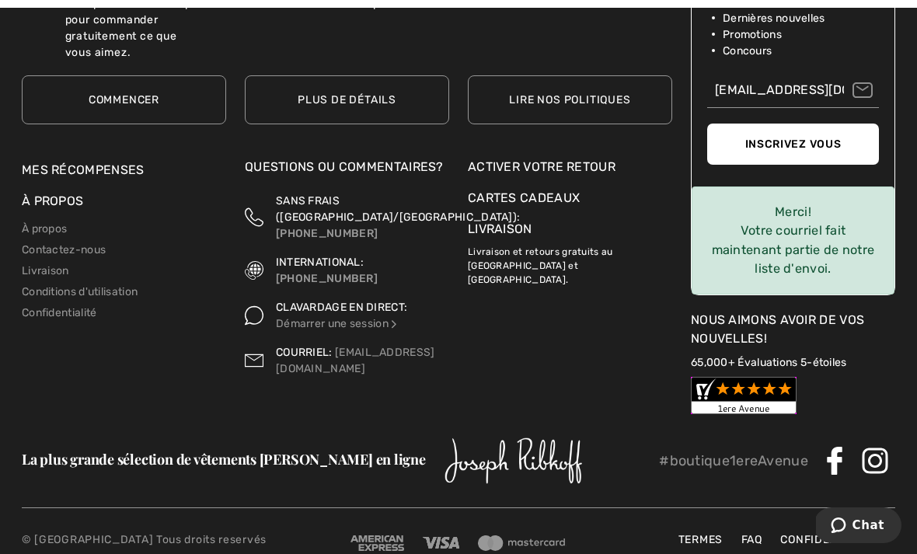
scroll to position [1458, 0]
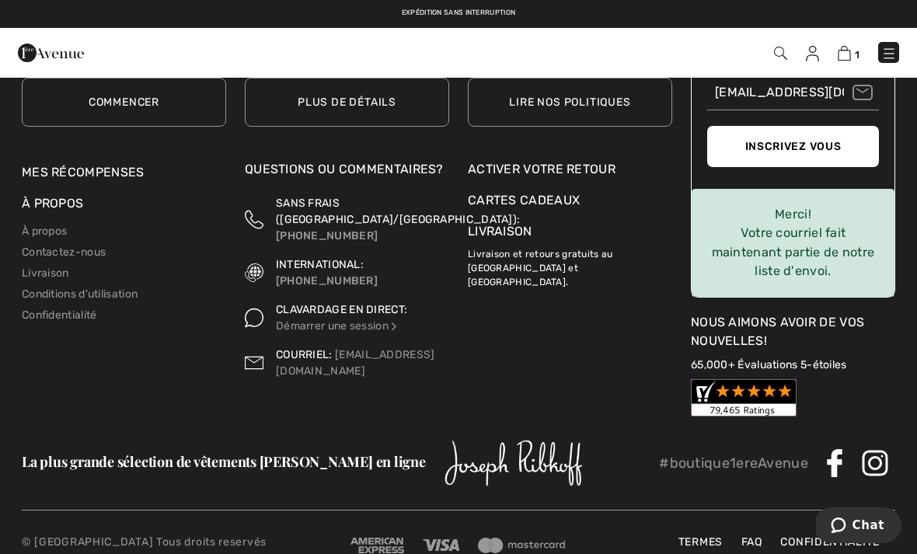
click at [381, 319] on link "Démarrer une session" at bounding box center [338, 325] width 124 height 13
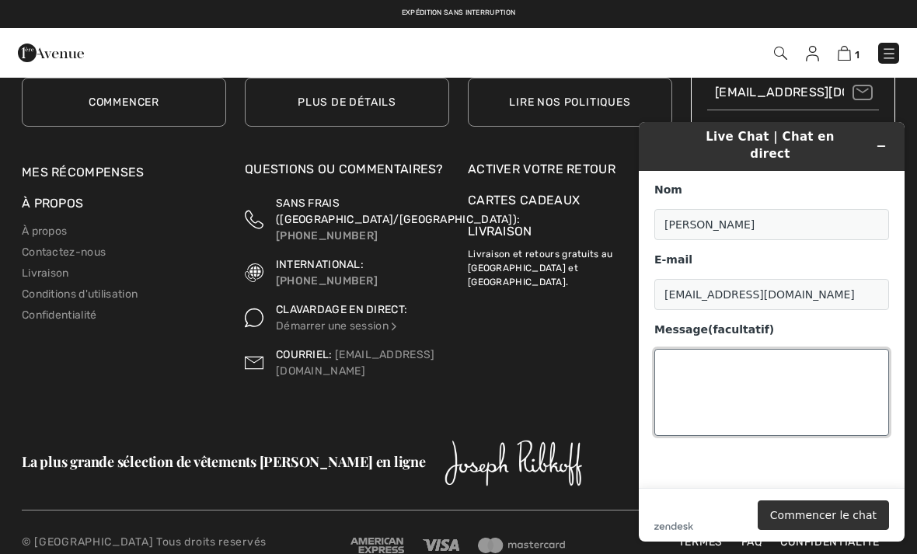
click at [693, 365] on textarea "Message (facultatif)" at bounding box center [771, 392] width 235 height 87
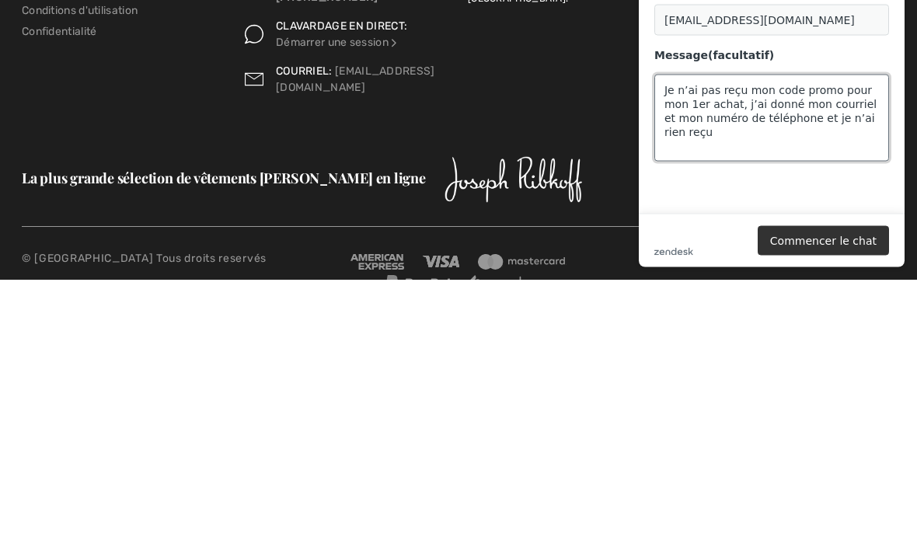
type textarea "Je n’ai pas reçu mon code promo pour mon 1er achat, j’ai donné mon courriel et …"
click at [833, 245] on button "Commencer le chat" at bounding box center [822, 241] width 131 height 30
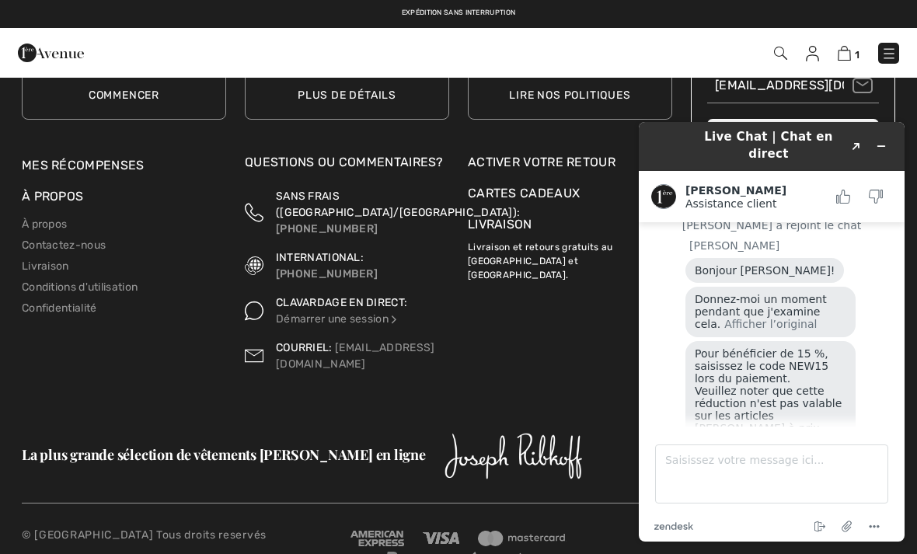
scroll to position [117, 0]
click at [716, 461] on textarea "Saisissez votre message ici..." at bounding box center [771, 473] width 233 height 59
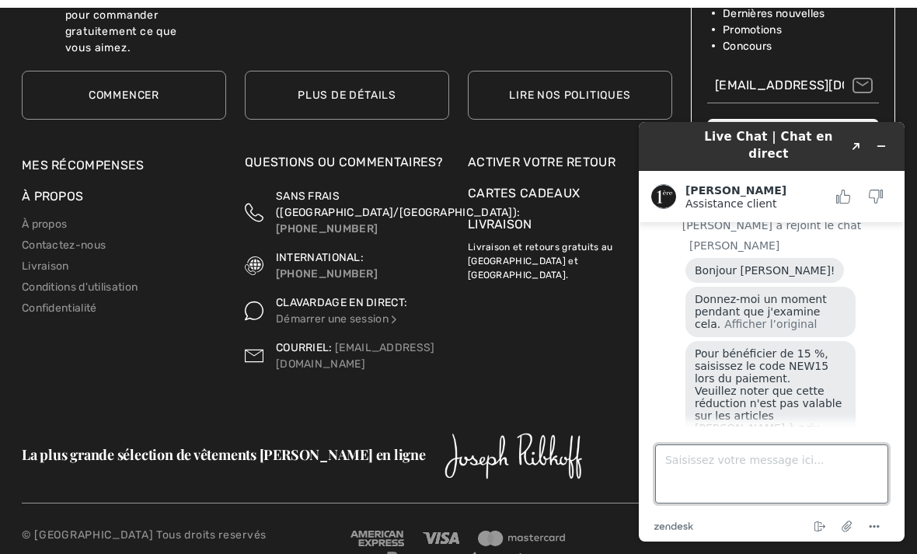
scroll to position [1515, 0]
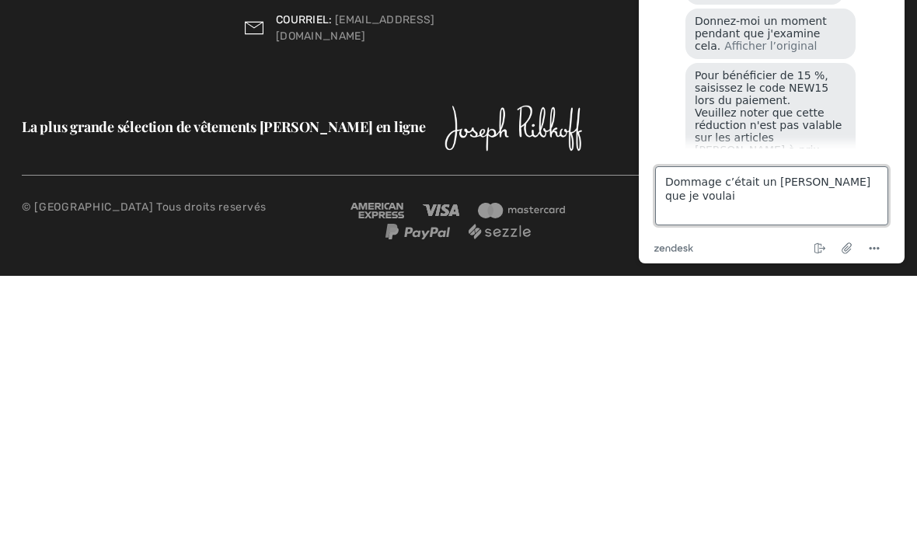
type textarea "Dommage c’était un [PERSON_NAME] que je voulais"
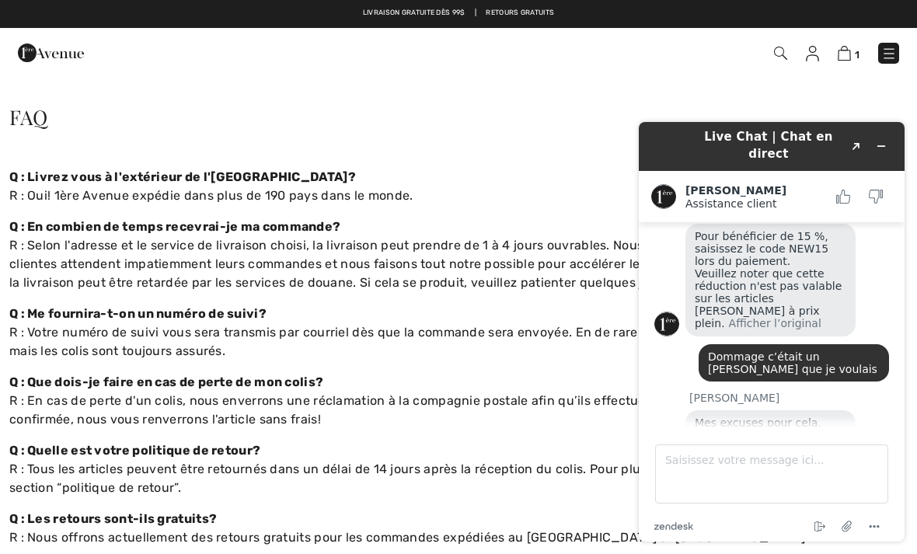
scroll to position [301, 0]
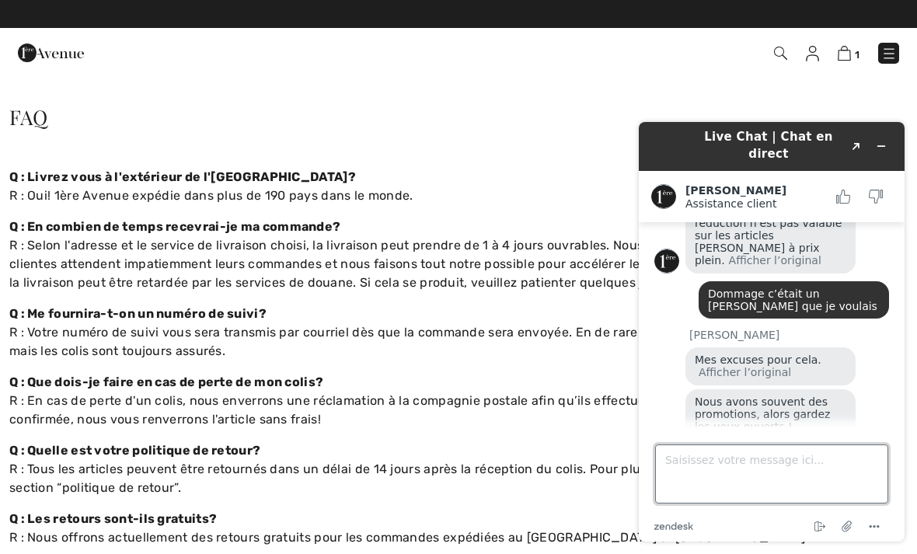
click at [718, 473] on textarea "Saisissez votre message ici..." at bounding box center [771, 473] width 233 height 59
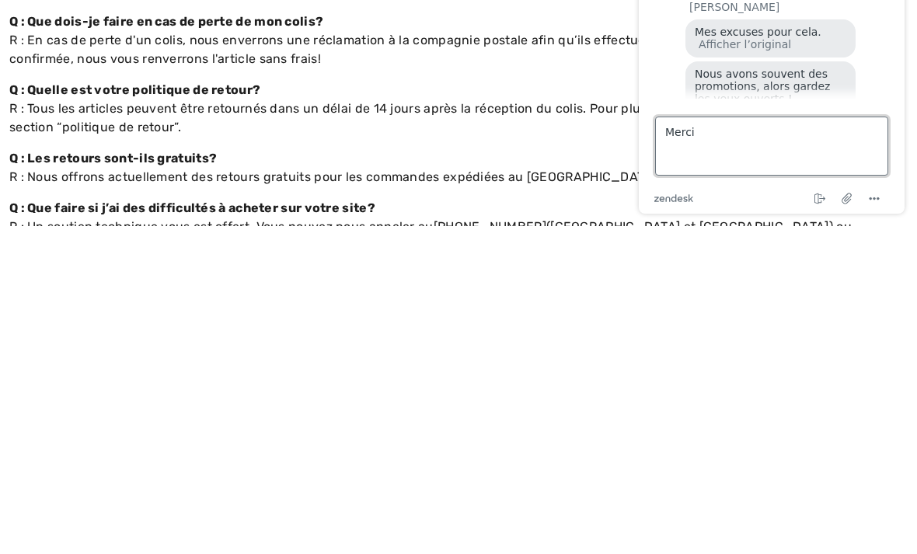
type textarea "Merci"
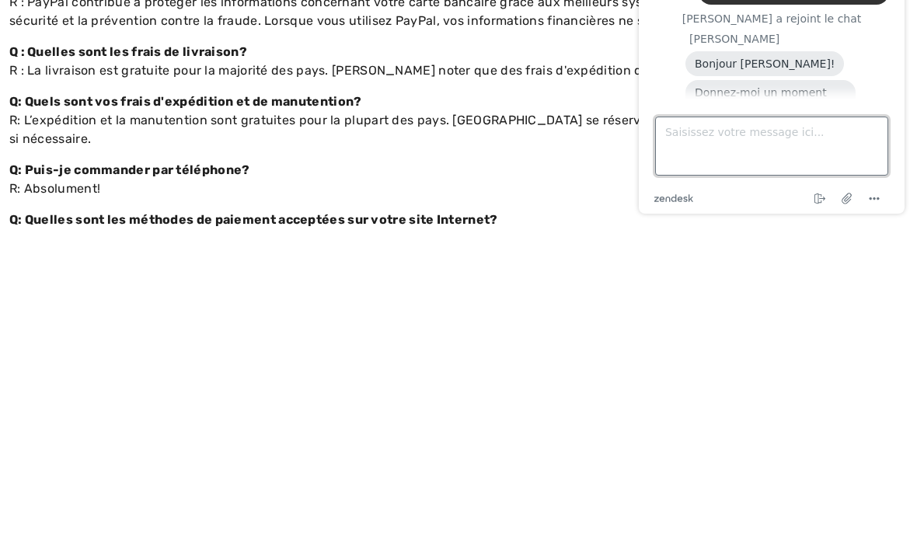
scroll to position [334, 0]
